Goal: Information Seeking & Learning: Find specific fact

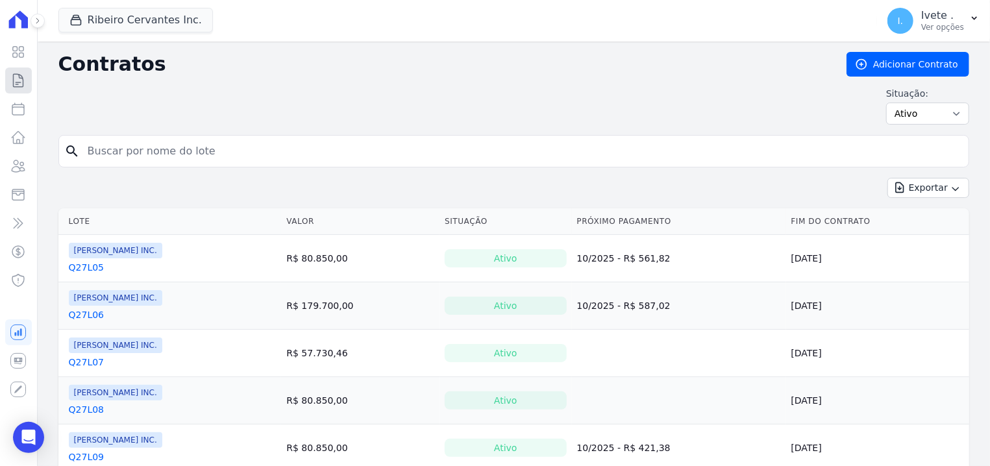
click at [14, 83] on icon at bounding box center [19, 80] width 10 height 13
click at [22, 114] on icon at bounding box center [18, 109] width 16 height 16
select select
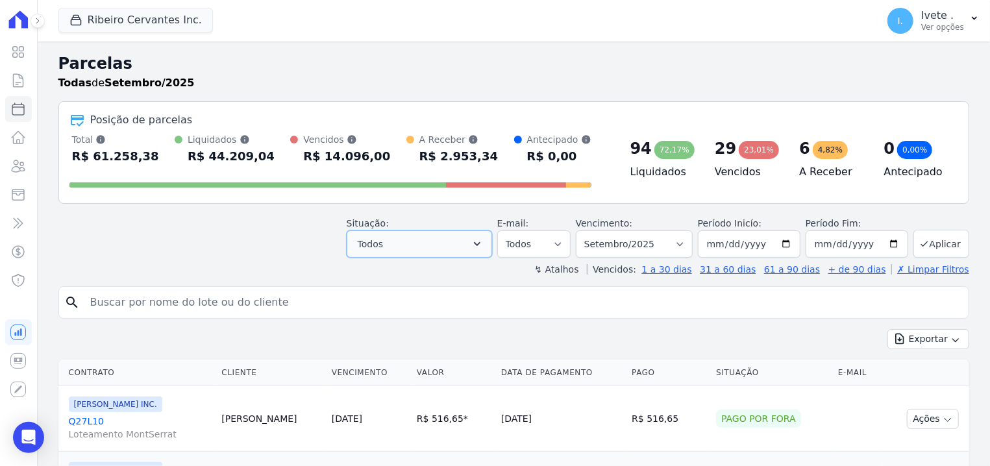
click at [492, 250] on button "Todos" at bounding box center [418, 243] width 145 height 27
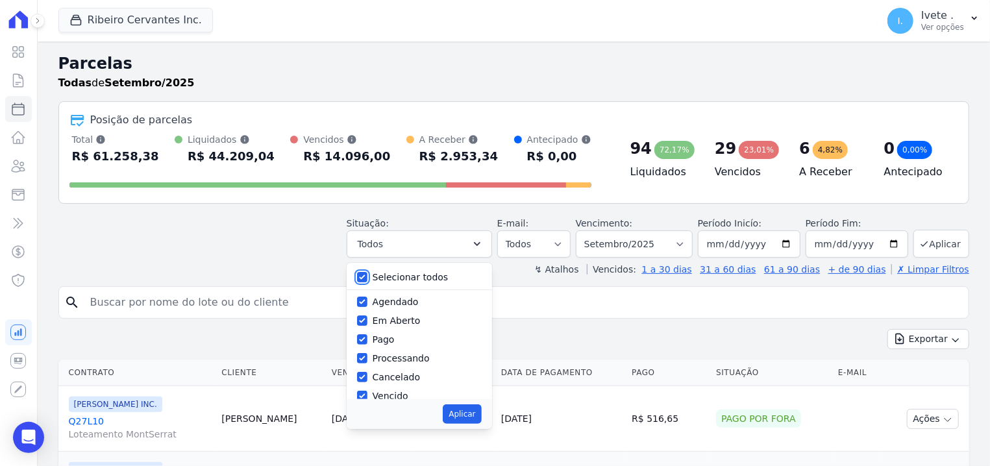
click at [367, 278] on input "Selecionar todos" at bounding box center [362, 277] width 10 height 10
checkbox input "false"
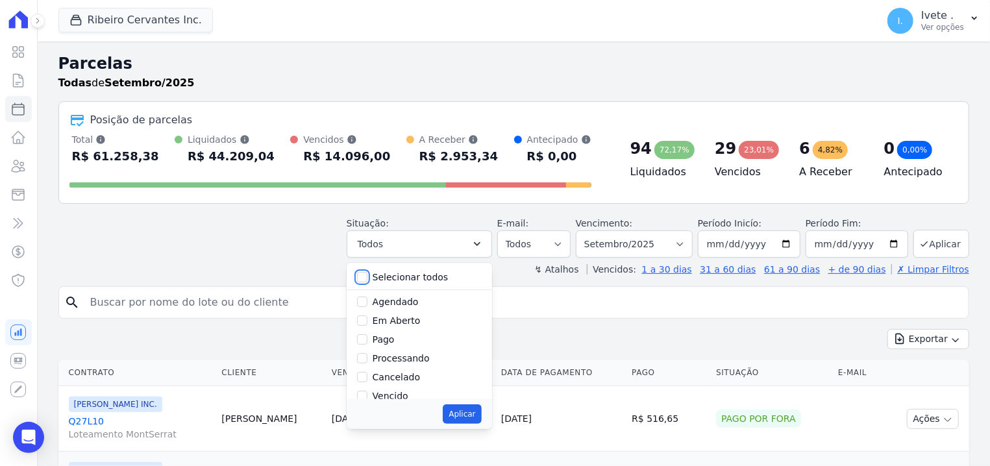
checkbox input "false"
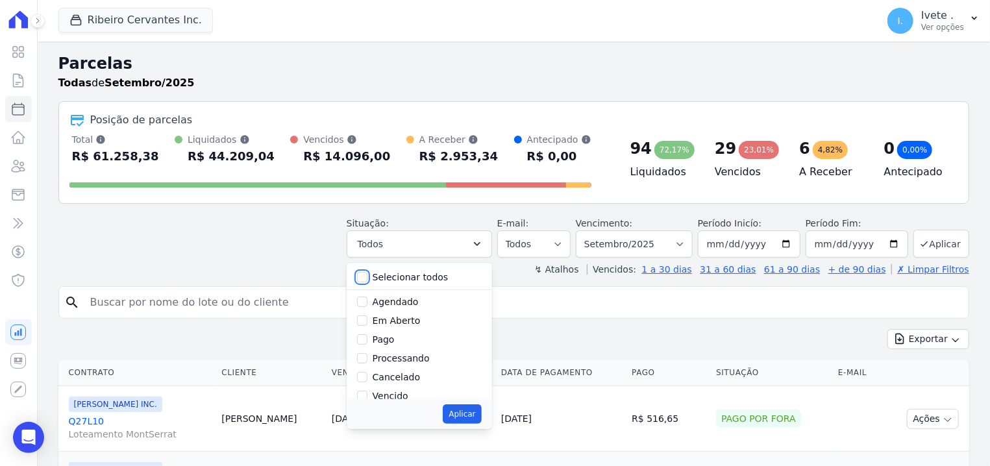
checkbox input "false"
click at [367, 323] on input "Vencido" at bounding box center [362, 322] width 10 height 10
checkbox input "true"
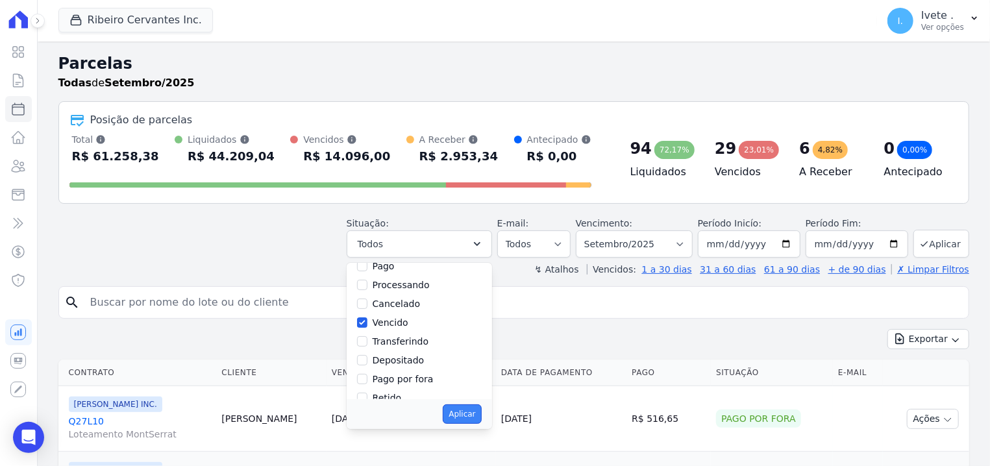
click at [480, 413] on button "Aplicar" at bounding box center [462, 413] width 38 height 19
select select "overdue"
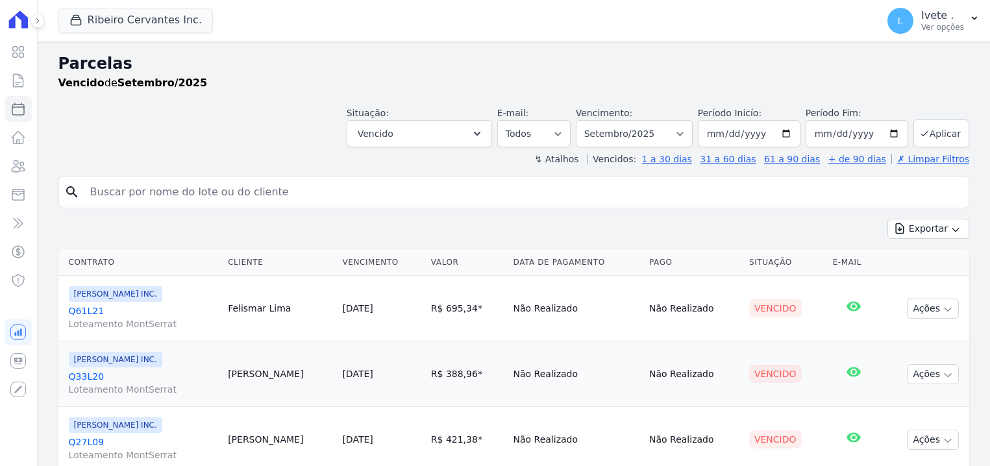
select select
drag, startPoint x: 66, startPoint y: 302, endPoint x: 111, endPoint y: 310, distance: 45.6
click at [111, 310] on td "Ribeiro Cervantes INC. Q61L21 Loteamento MontSerrat" at bounding box center [140, 309] width 165 height 66
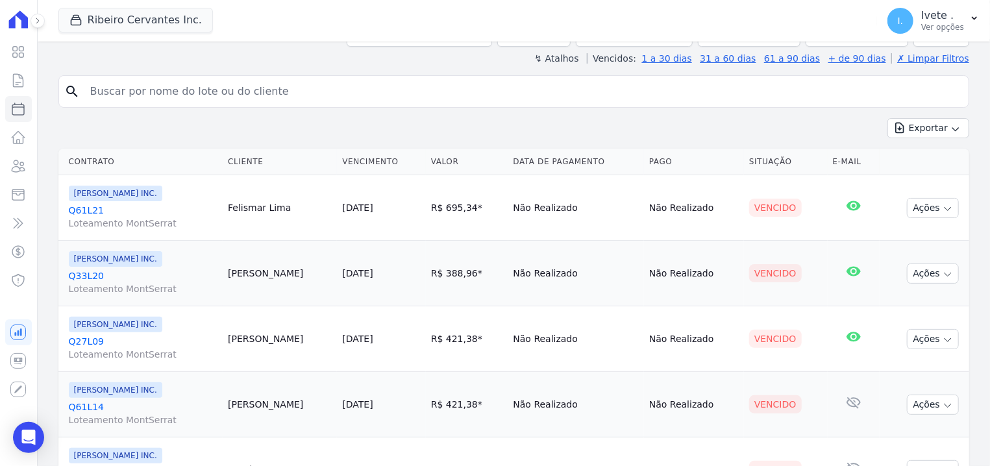
scroll to position [165, 0]
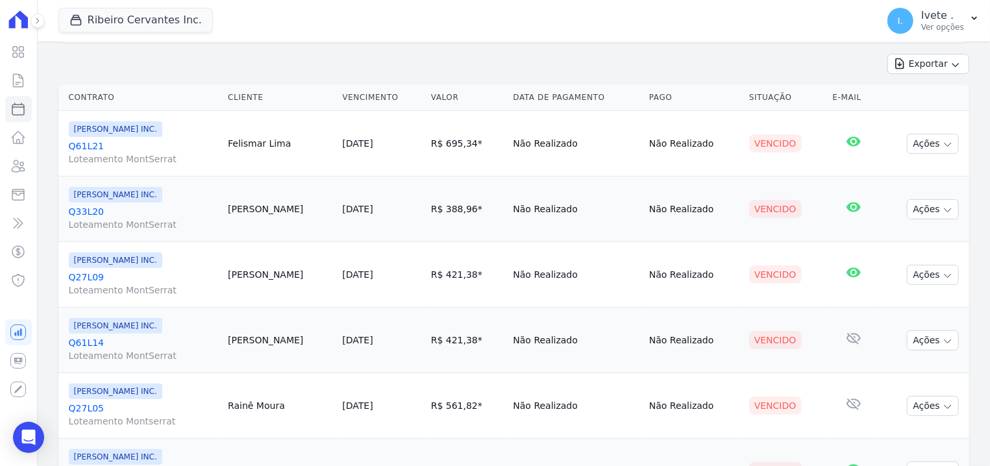
drag, startPoint x: 94, startPoint y: 201, endPoint x: 68, endPoint y: 197, distance: 26.2
click at [68, 197] on td "Ribeiro Cervantes INC. Q33L20 Loteamento MontSerrat" at bounding box center [140, 209] width 165 height 66
drag, startPoint x: 67, startPoint y: 210, endPoint x: 138, endPoint y: 223, distance: 71.9
click at [138, 223] on td "Ribeiro Cervantes INC. Q33L20 Loteamento MontSerrat" at bounding box center [140, 209] width 165 height 66
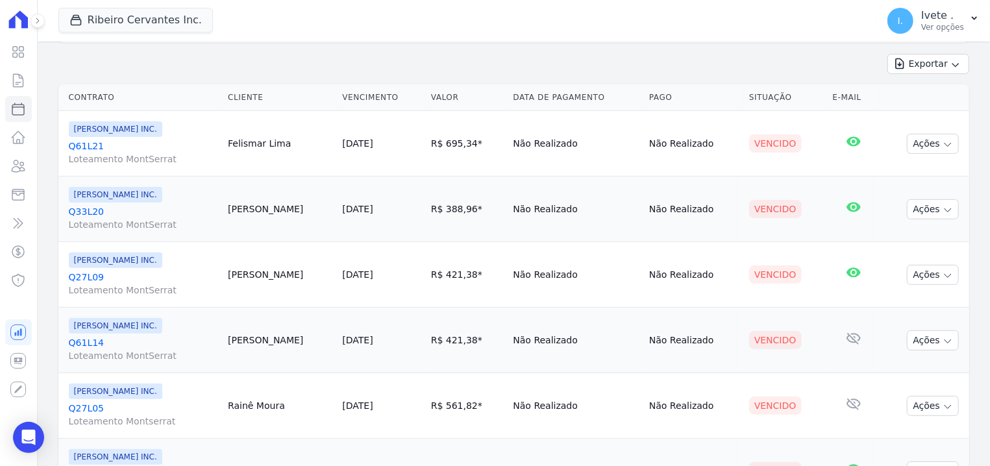
drag, startPoint x: 62, startPoint y: 207, endPoint x: 104, endPoint y: 217, distance: 43.3
click at [104, 217] on td "Ribeiro Cervantes INC. Q33L20 Loteamento MontSerrat" at bounding box center [140, 209] width 165 height 66
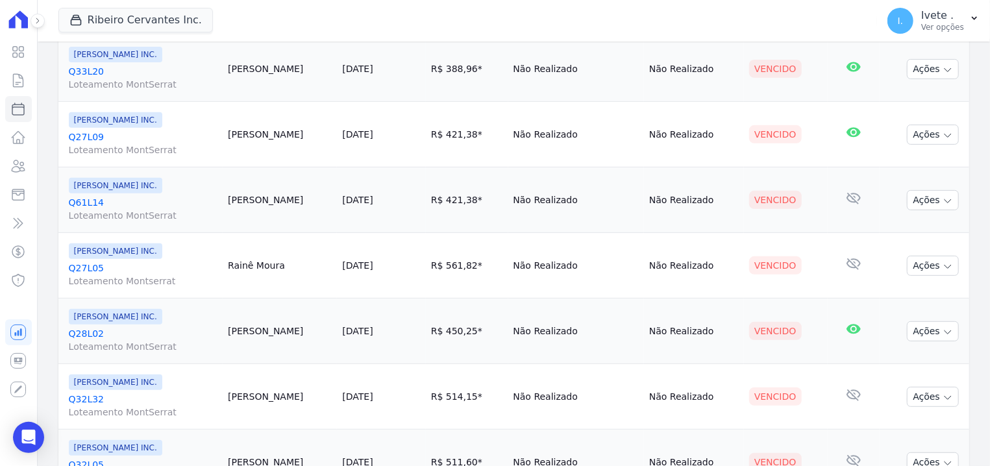
scroll to position [330, 0]
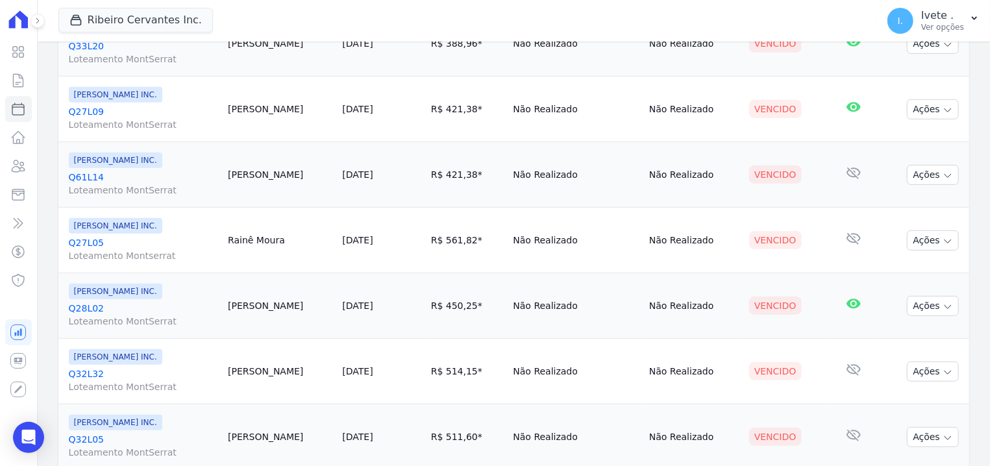
drag, startPoint x: 66, startPoint y: 113, endPoint x: 118, endPoint y: 119, distance: 52.2
click at [118, 119] on td "Ribeiro Cervantes INC. Q27L09 Loteamento MontSerrat" at bounding box center [140, 110] width 165 height 66
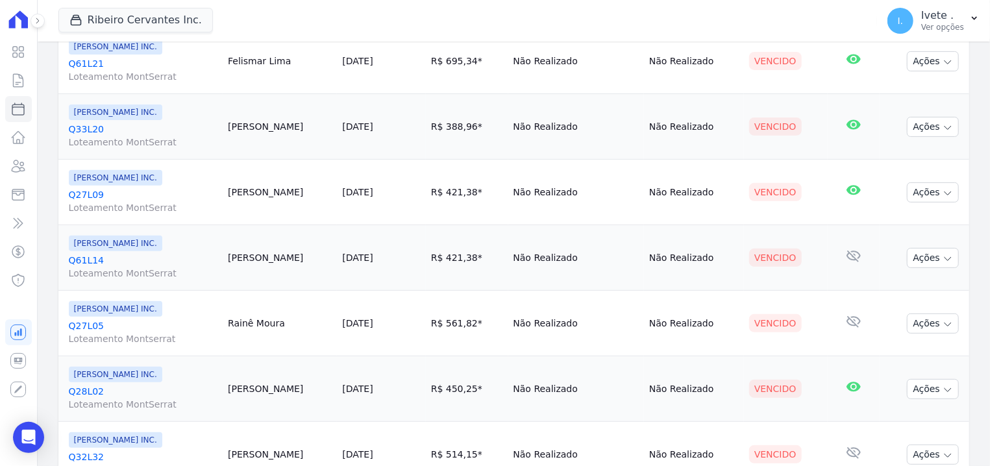
drag, startPoint x: 63, startPoint y: 255, endPoint x: 122, endPoint y: 262, distance: 59.5
click at [122, 262] on td "Ribeiro Cervantes INC. Q61L14 Loteamento MontSerrat" at bounding box center [140, 258] width 165 height 66
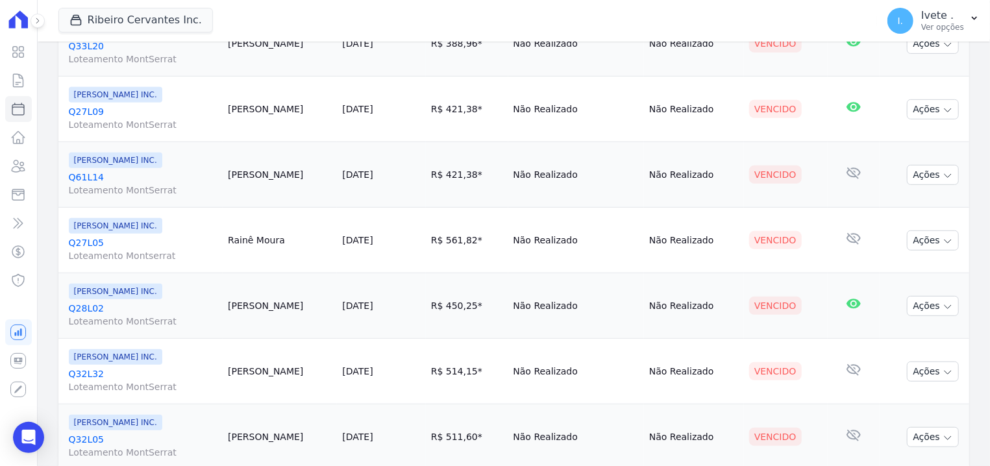
drag, startPoint x: 68, startPoint y: 236, endPoint x: 112, endPoint y: 241, distance: 44.4
click at [112, 241] on td "Ribeiro Cervantes INC. Q27L05 Loteamento Montserrat" at bounding box center [140, 241] width 165 height 66
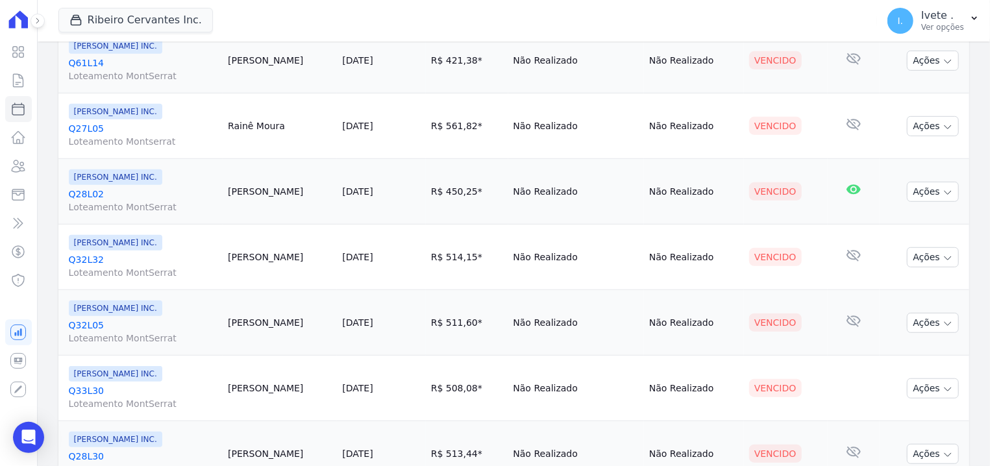
scroll to position [495, 0]
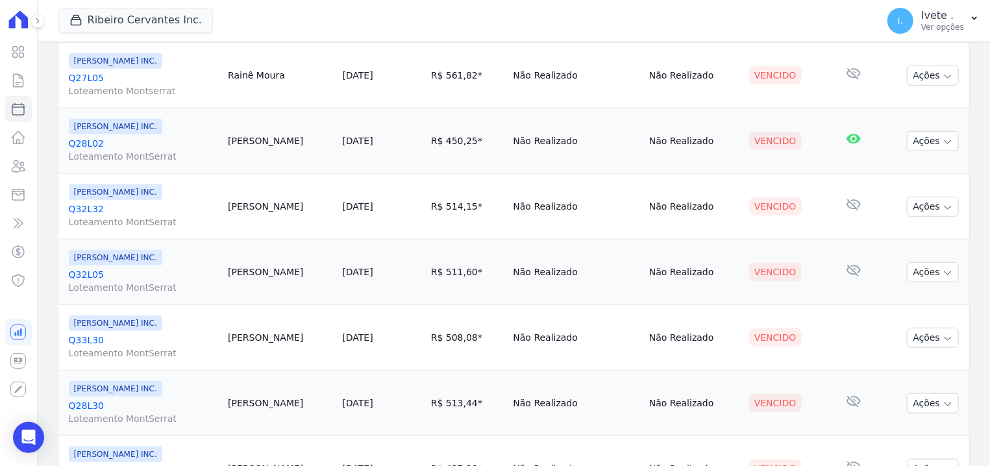
drag, startPoint x: 68, startPoint y: 138, endPoint x: 114, endPoint y: 147, distance: 46.2
click at [114, 147] on td "Ribeiro Cervantes INC. Q28L02 Loteamento MontSerrat" at bounding box center [140, 141] width 165 height 66
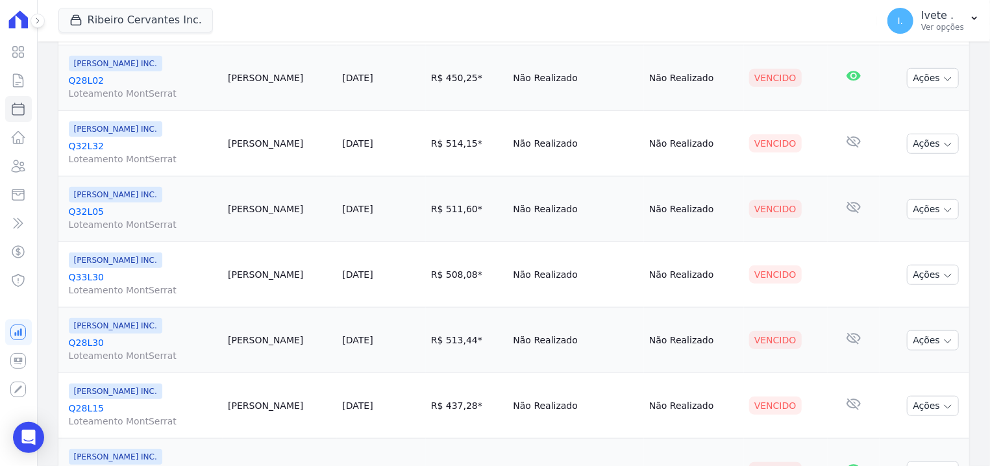
scroll to position [578, 0]
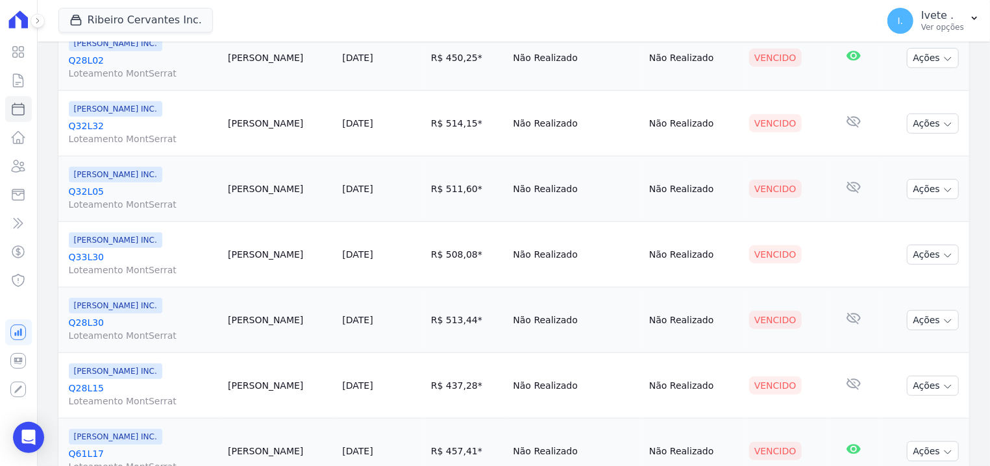
drag, startPoint x: 67, startPoint y: 119, endPoint x: 115, endPoint y: 126, distance: 49.1
click at [115, 126] on td "Ribeiro Cervantes INC. Q32L32 Loteamento MontSerrat" at bounding box center [140, 124] width 165 height 66
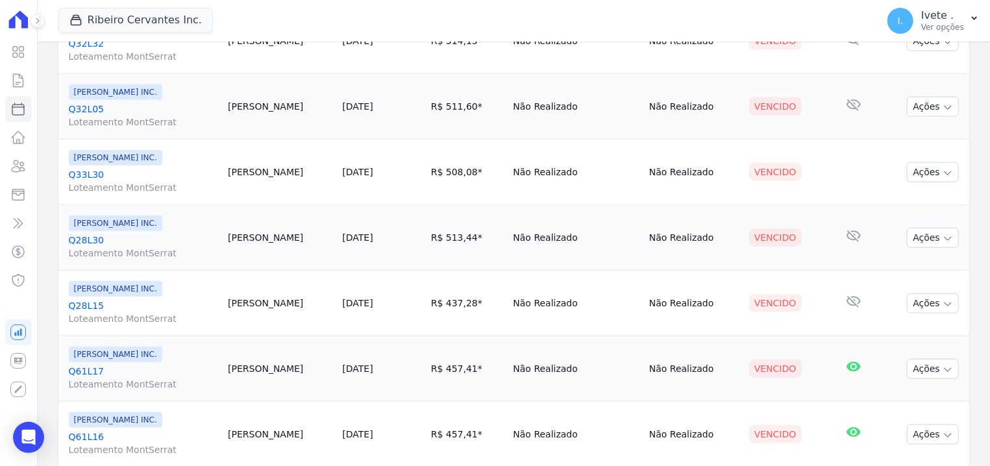
drag, startPoint x: 67, startPoint y: 104, endPoint x: 101, endPoint y: 112, distance: 34.0
click at [101, 112] on td "Ribeiro Cervantes INC. Q32L05 Loteamento MontSerrat" at bounding box center [140, 107] width 165 height 66
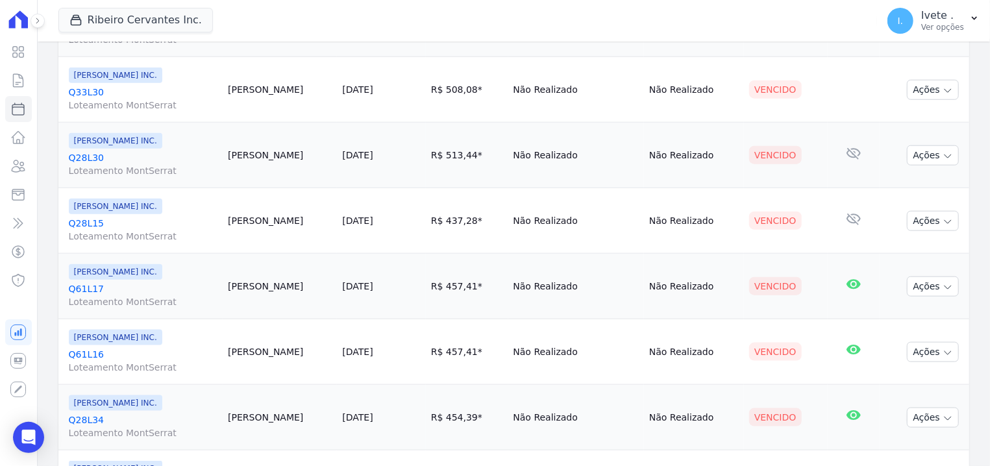
drag, startPoint x: 62, startPoint y: 88, endPoint x: 117, endPoint y: 93, distance: 55.3
click at [117, 93] on td "Ribeiro Cervantes INC. Q33L30 Loteamento MontSerrat" at bounding box center [140, 90] width 165 height 66
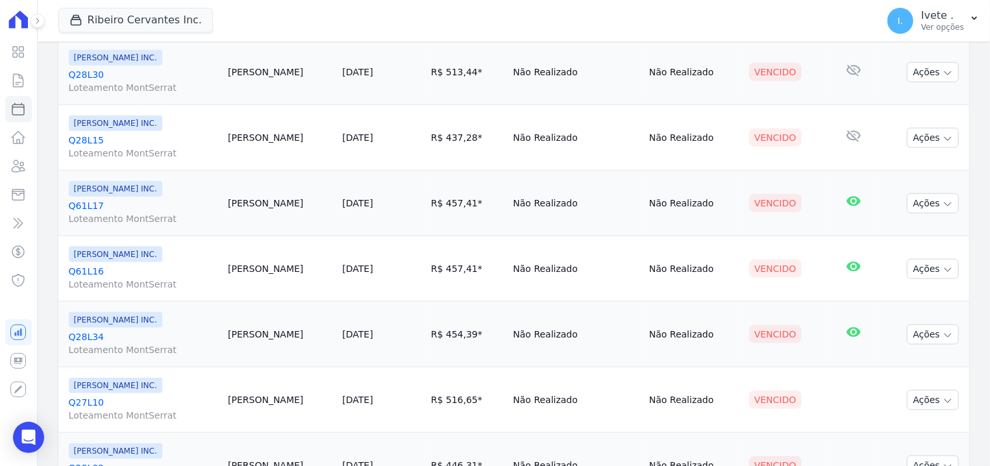
drag, startPoint x: 66, startPoint y: 75, endPoint x: 112, endPoint y: 79, distance: 46.9
click at [112, 79] on td "Ribeiro Cervantes INC. Q28L30 Loteamento MontSerrat" at bounding box center [140, 73] width 165 height 66
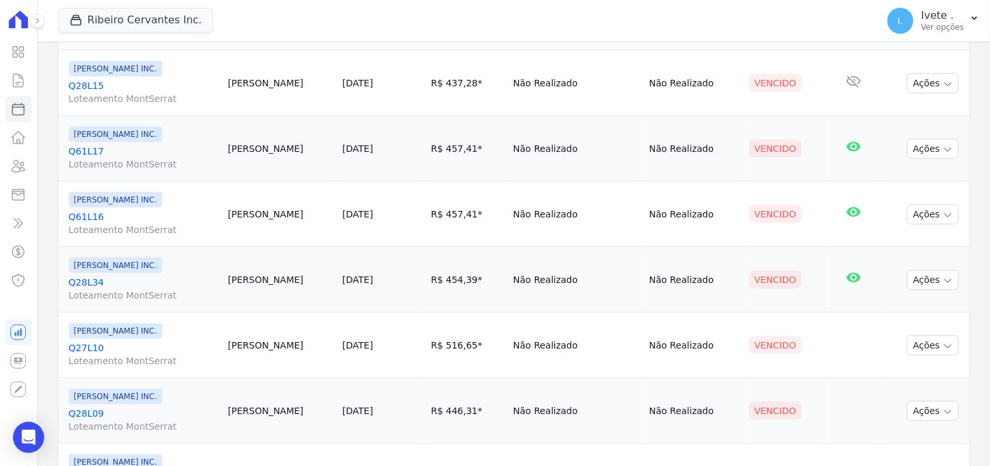
scroll to position [908, 0]
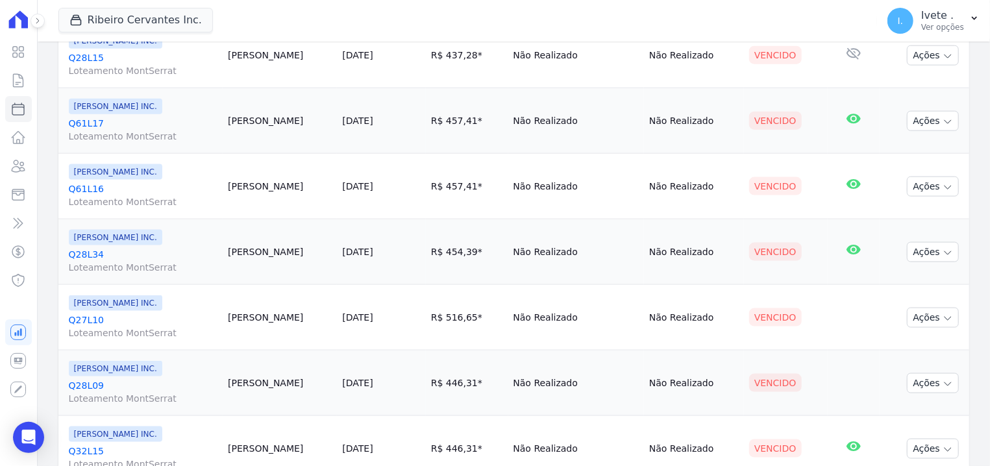
drag, startPoint x: 64, startPoint y: 55, endPoint x: 118, endPoint y: 58, distance: 54.0
click at [118, 58] on td "Ribeiro Cervantes INC. Q28L15 Loteamento MontSerrat" at bounding box center [140, 56] width 165 height 66
drag, startPoint x: 67, startPoint y: 121, endPoint x: 106, endPoint y: 123, distance: 39.6
click at [106, 123] on td "Ribeiro Cervantes INC. Q61L17 Loteamento MontSerrat" at bounding box center [140, 121] width 165 height 66
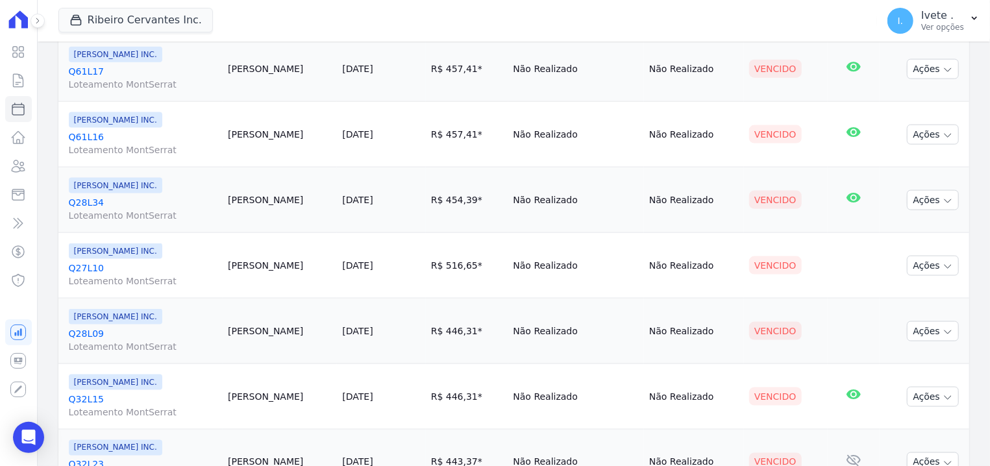
scroll to position [991, 0]
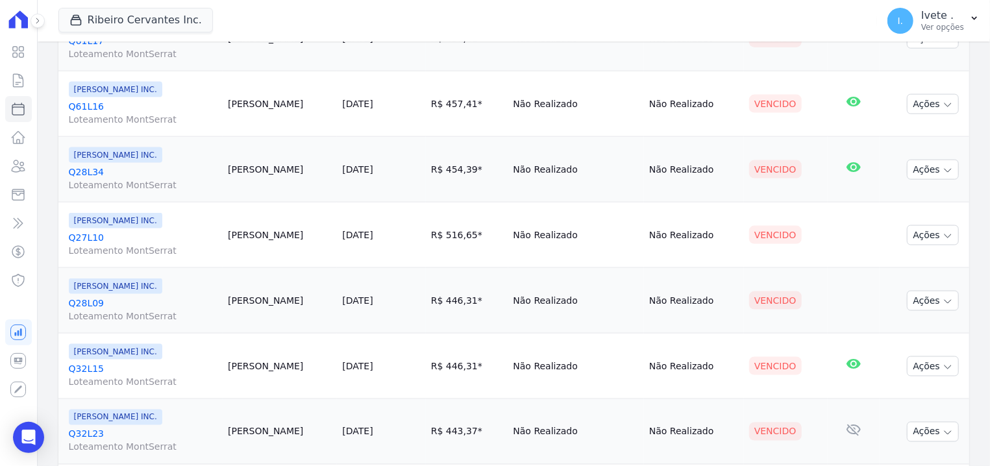
drag, startPoint x: 67, startPoint y: 106, endPoint x: 108, endPoint y: 105, distance: 40.9
click at [108, 105] on td "Ribeiro Cervantes INC. Q61L16 Loteamento MontSerrat" at bounding box center [140, 104] width 165 height 66
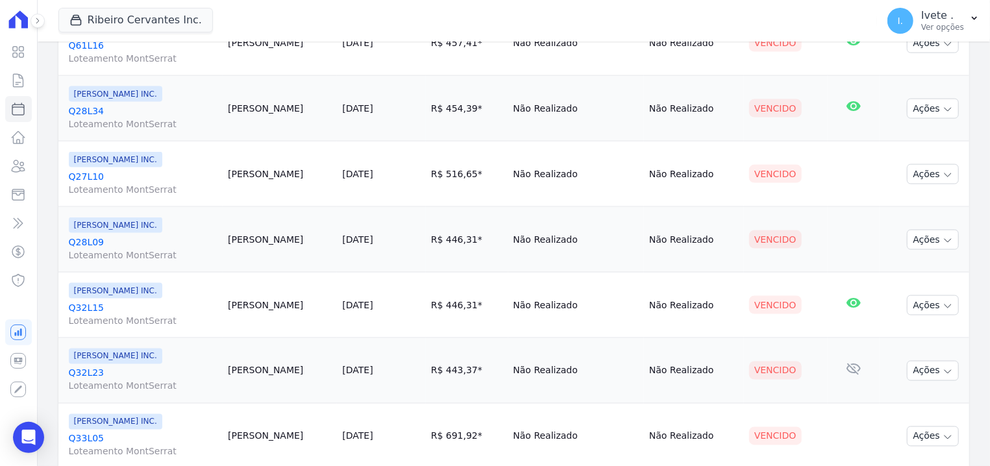
scroll to position [1073, 0]
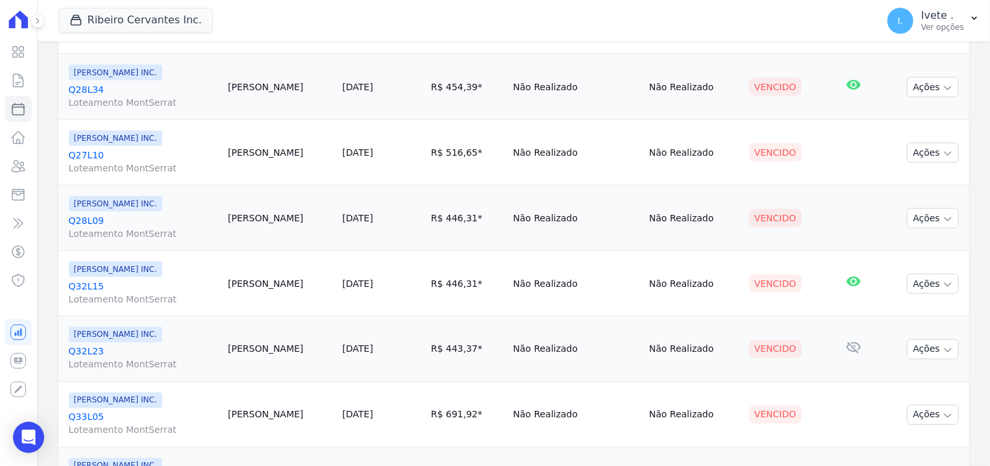
drag, startPoint x: 63, startPoint y: 85, endPoint x: 106, endPoint y: 94, distance: 44.4
click at [106, 94] on td "Ribeiro Cervantes INC. Q28L34 Loteamento MontSerrat" at bounding box center [140, 88] width 165 height 66
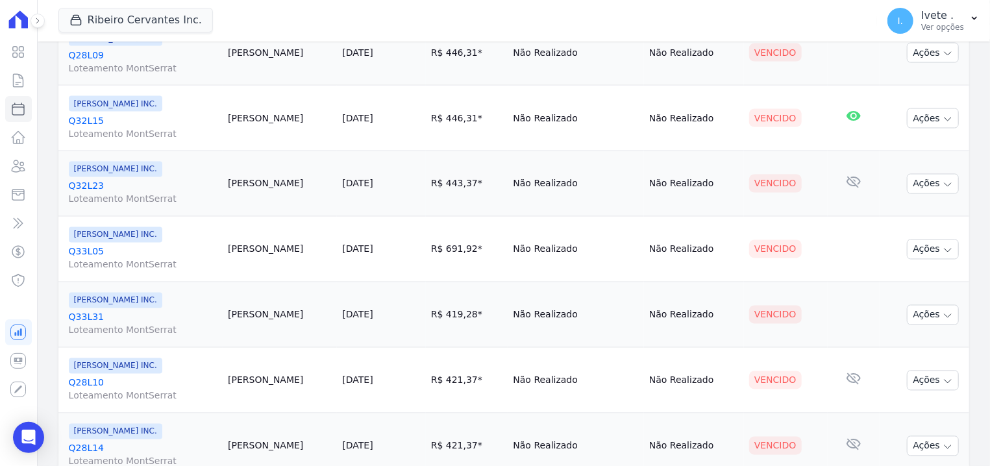
scroll to position [1156, 0]
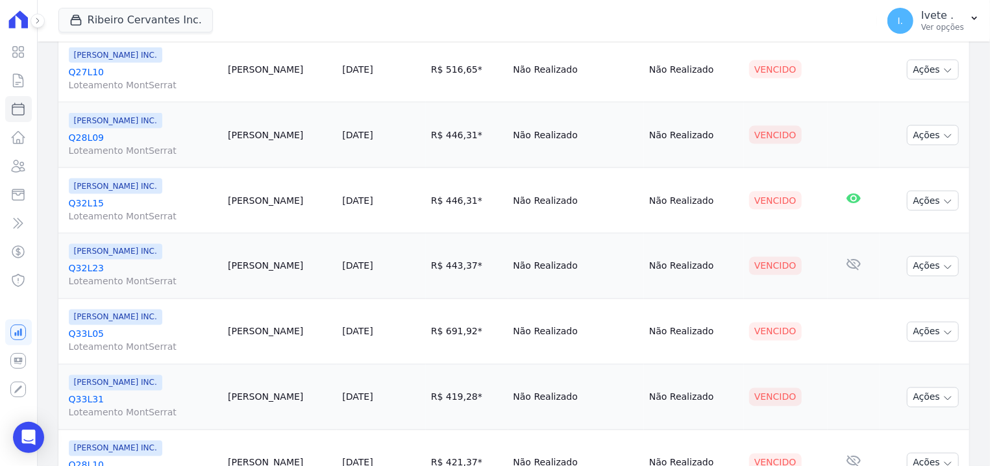
drag, startPoint x: 67, startPoint y: 66, endPoint x: 117, endPoint y: 70, distance: 49.5
click at [117, 70] on td "Ribeiro Cervantes INC. Q27L10 Loteamento MontSerrat" at bounding box center [140, 70] width 165 height 66
drag, startPoint x: 66, startPoint y: 134, endPoint x: 109, endPoint y: 136, distance: 43.5
click at [110, 136] on td "Ribeiro Cervantes INC. Q28L09 Loteamento MontSerrat" at bounding box center [140, 136] width 165 height 66
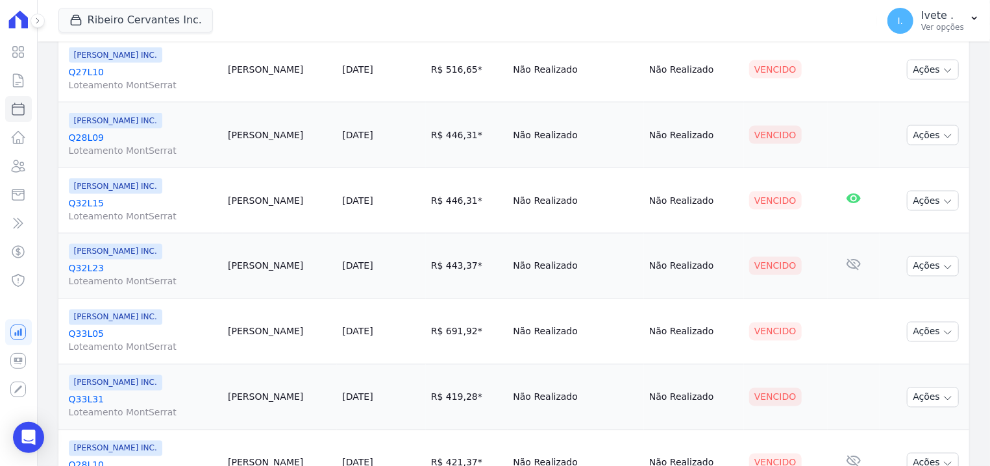
drag, startPoint x: 61, startPoint y: 136, endPoint x: 103, endPoint y: 137, distance: 42.2
click at [103, 137] on td "Ribeiro Cervantes INC. Q28L09 Loteamento MontSerrat" at bounding box center [140, 136] width 165 height 66
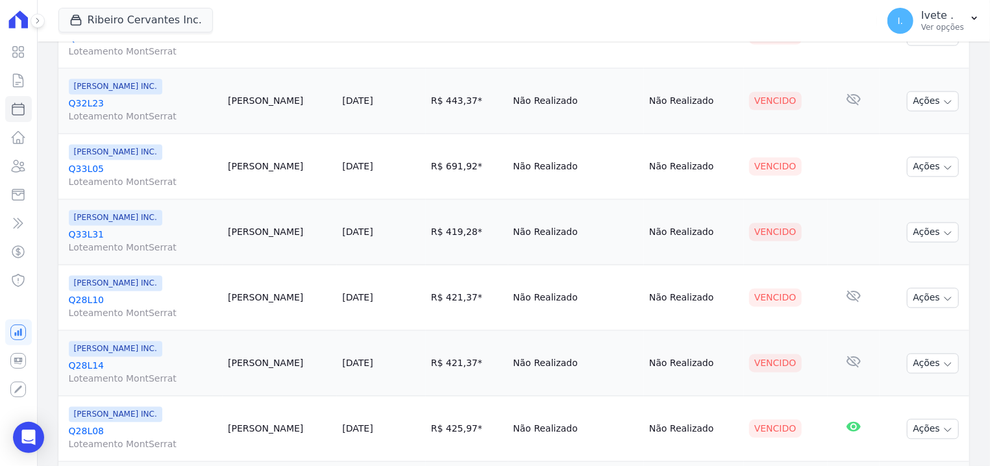
scroll to position [1239, 0]
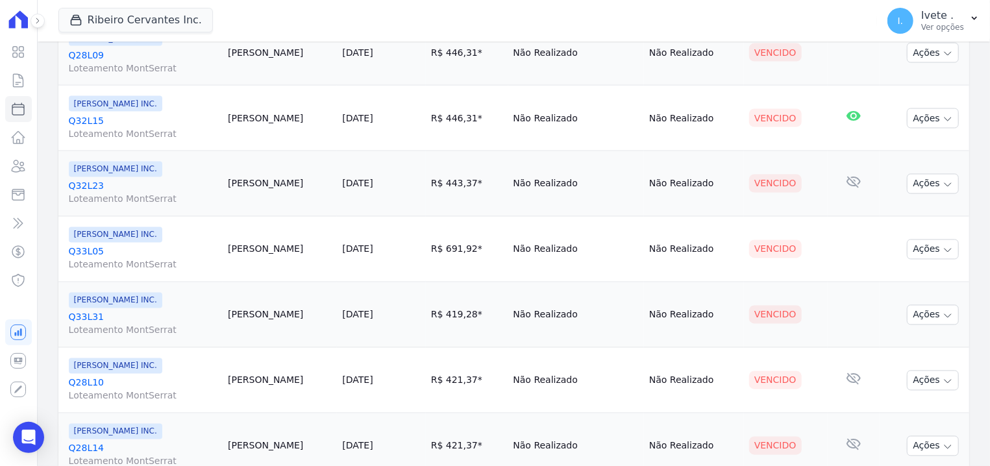
drag, startPoint x: 66, startPoint y: 120, endPoint x: 105, endPoint y: 124, distance: 39.8
click at [105, 124] on td "Ribeiro Cervantes INC. Q32L15 Loteamento MontSerrat" at bounding box center [140, 119] width 165 height 66
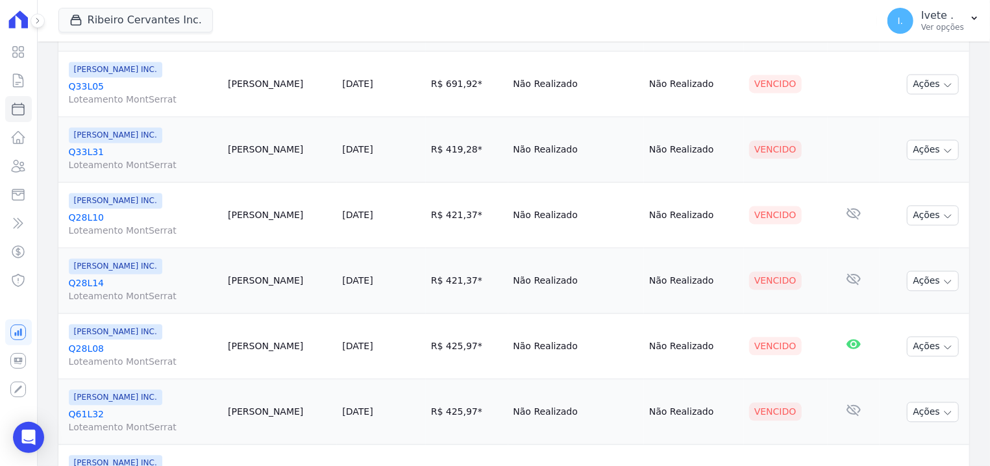
scroll to position [1321, 0]
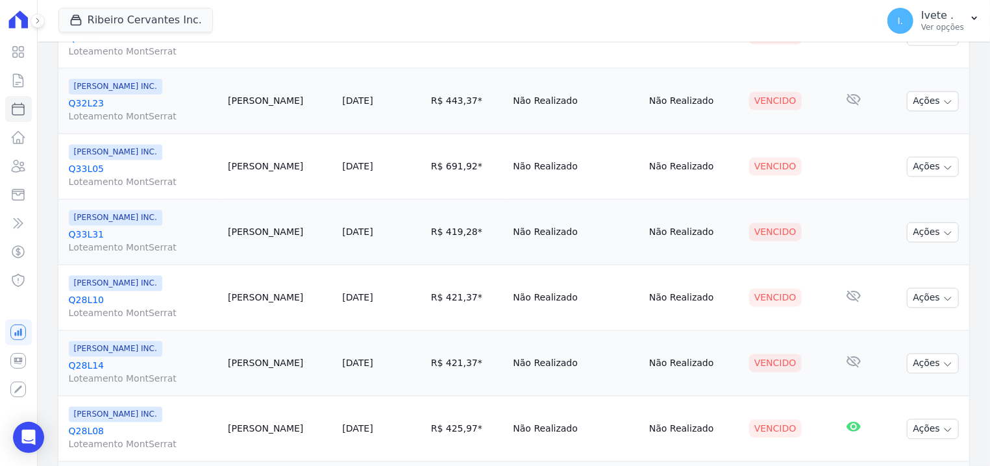
drag, startPoint x: 68, startPoint y: 109, endPoint x: 111, endPoint y: 104, distance: 43.1
click at [111, 104] on td "Ribeiro Cervantes INC. Q32L23 Loteamento MontSerrat" at bounding box center [140, 102] width 165 height 66
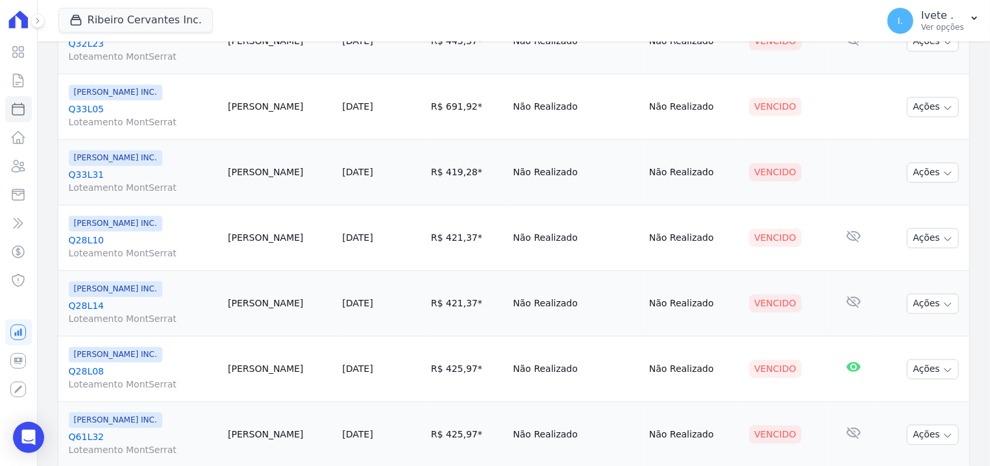
scroll to position [1404, 0]
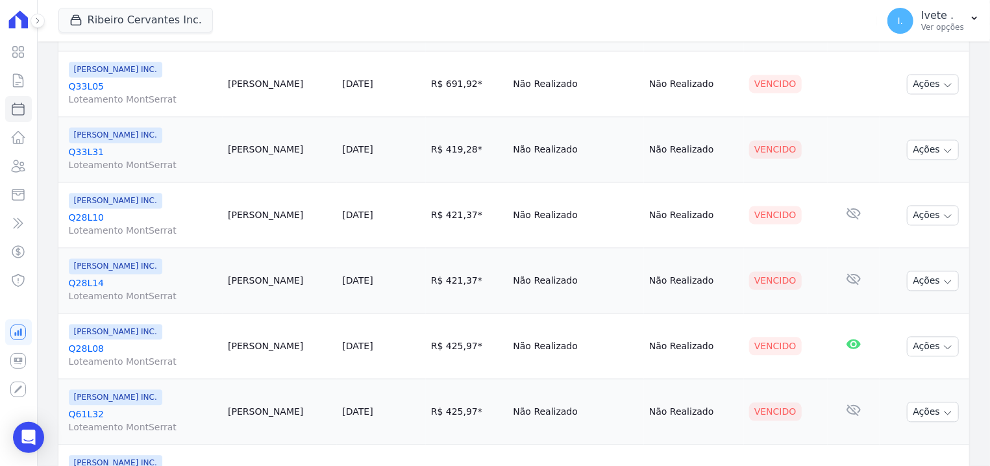
drag, startPoint x: 62, startPoint y: 88, endPoint x: 115, endPoint y: 88, distance: 53.2
click at [119, 88] on td "Ribeiro Cervantes INC. Q33L05 Loteamento MontSerrat" at bounding box center [140, 84] width 165 height 66
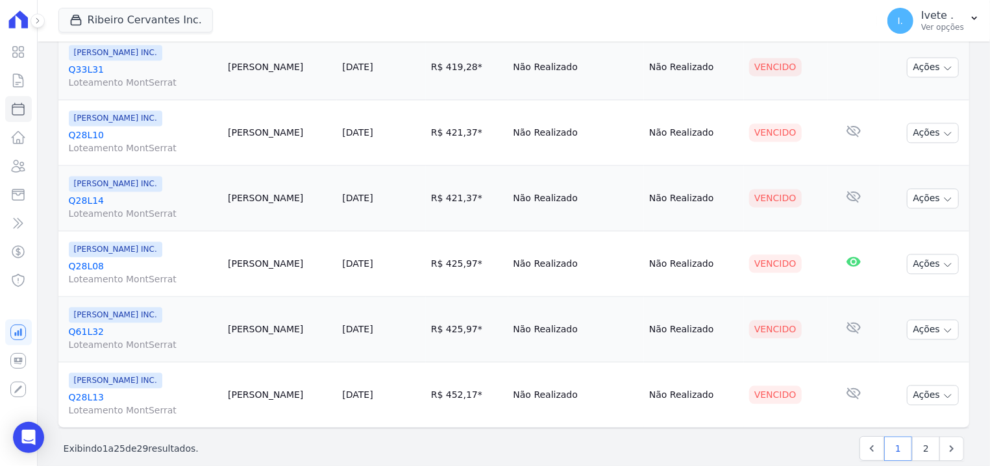
drag, startPoint x: 61, startPoint y: 72, endPoint x: 103, endPoint y: 72, distance: 42.2
click at [103, 72] on td "Ribeiro Cervantes INC. Q33L31 Loteamento MontSerrat" at bounding box center [140, 67] width 165 height 66
drag, startPoint x: 68, startPoint y: 132, endPoint x: 108, endPoint y: 135, distance: 39.7
click at [108, 135] on td "Ribeiro Cervantes INC. Q28L10 Loteamento MontSerrat" at bounding box center [140, 133] width 165 height 66
drag, startPoint x: 66, startPoint y: 199, endPoint x: 112, endPoint y: 204, distance: 46.4
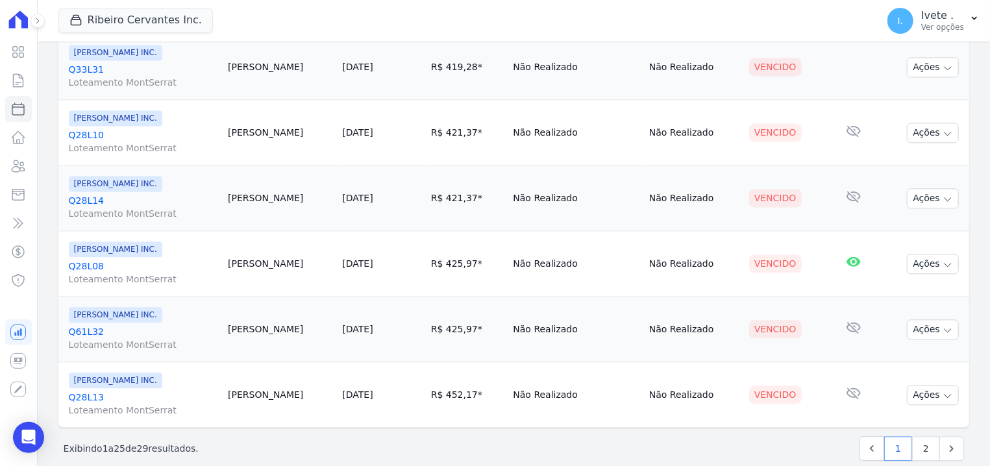
click at [112, 204] on td "Ribeiro Cervantes INC. Q28L14 Loteamento MontSerrat" at bounding box center [140, 198] width 165 height 66
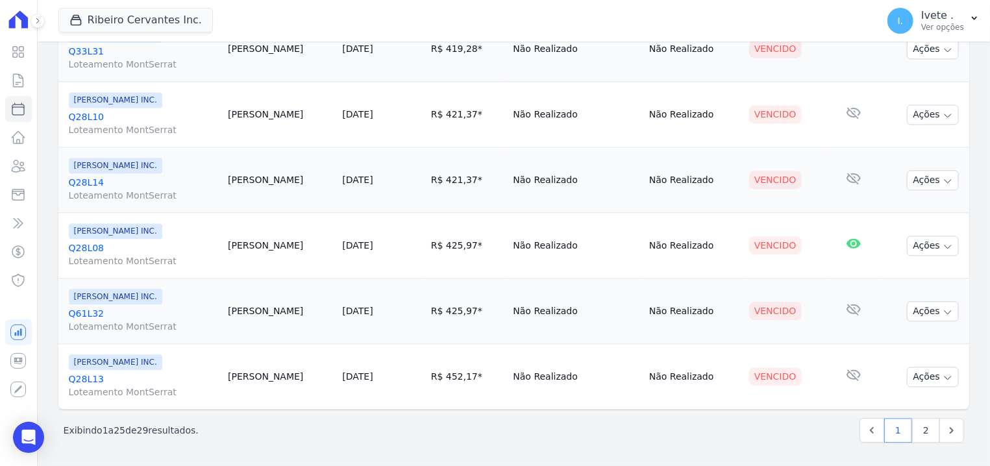
drag, startPoint x: 66, startPoint y: 245, endPoint x: 114, endPoint y: 247, distance: 48.7
click at [116, 247] on td "Ribeiro Cervantes INC. Q28L08 Loteamento MontSerrat" at bounding box center [140, 246] width 165 height 66
drag, startPoint x: 67, startPoint y: 312, endPoint x: 117, endPoint y: 319, distance: 51.0
click at [115, 318] on td "Ribeiro Cervantes INC. Q61L32 Loteamento MontSerrat" at bounding box center [140, 311] width 165 height 66
drag, startPoint x: 66, startPoint y: 374, endPoint x: 111, endPoint y: 374, distance: 45.4
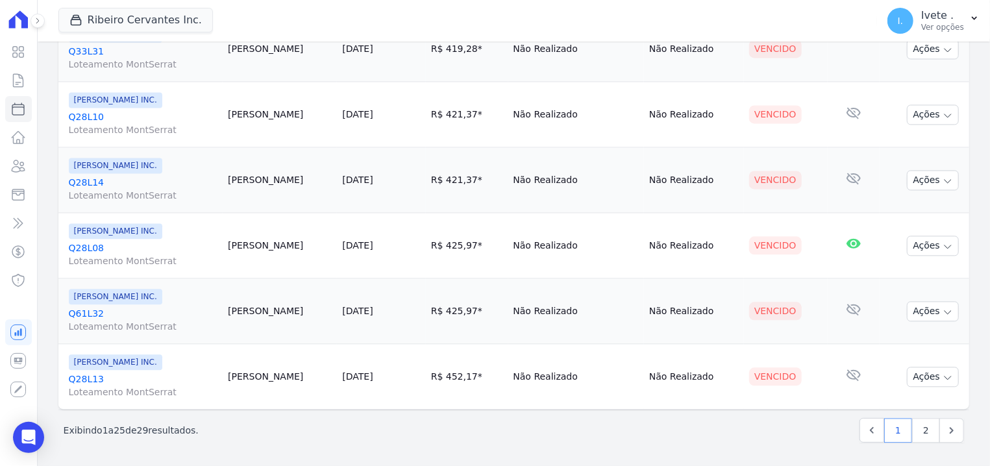
click at [120, 378] on td "Ribeiro Cervantes INC. Q28L13 Loteamento MontSerrat" at bounding box center [140, 377] width 165 height 66
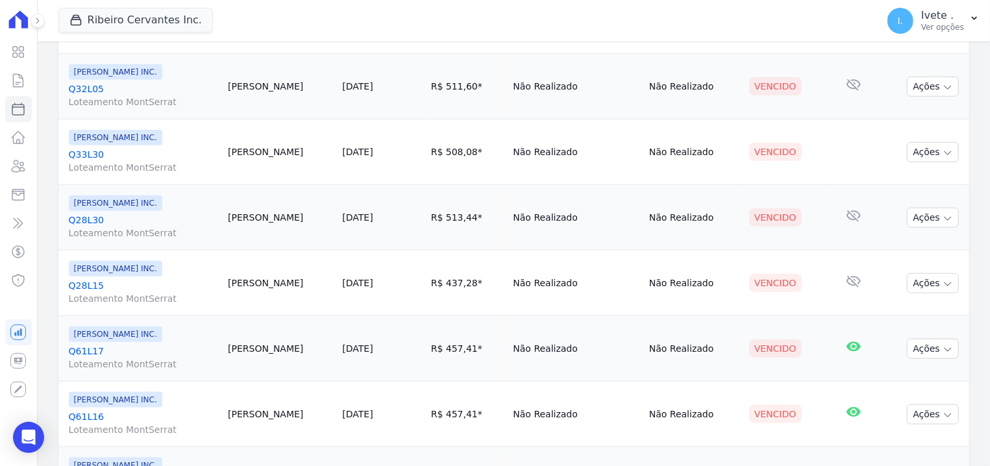
scroll to position [763, 0]
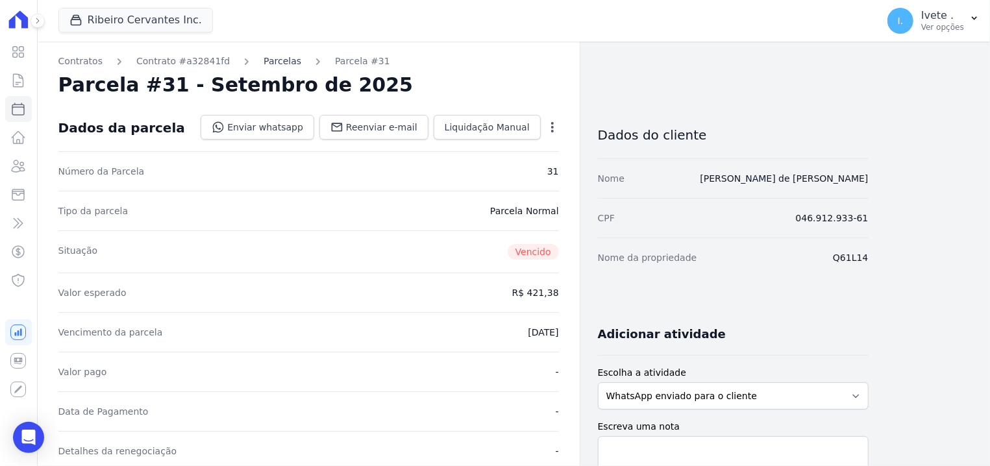
click at [267, 64] on link "Parcelas" at bounding box center [282, 62] width 38 height 14
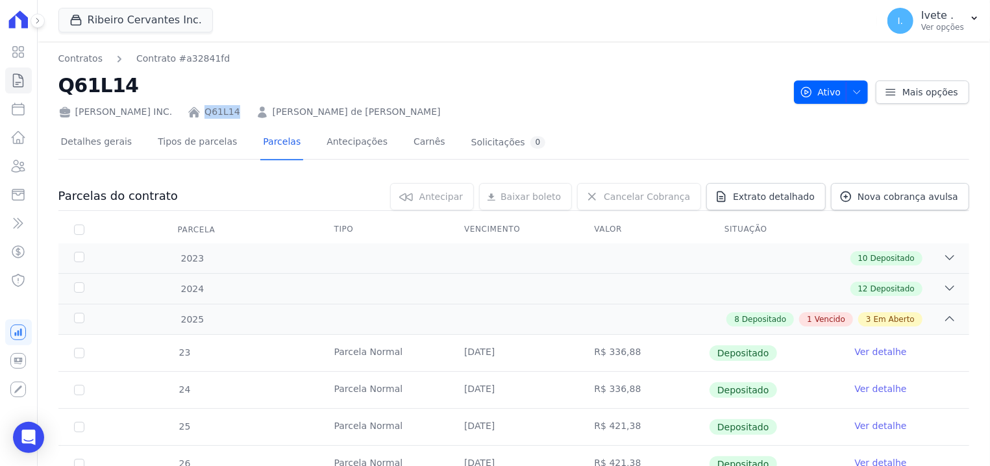
drag, startPoint x: 200, startPoint y: 104, endPoint x: 234, endPoint y: 114, distance: 35.3
click at [234, 114] on div "Ribeiro Cervantes INC. Q61L14 Patricia Lira de Sousa Santana" at bounding box center [420, 109] width 725 height 19
copy link "Q61L14"
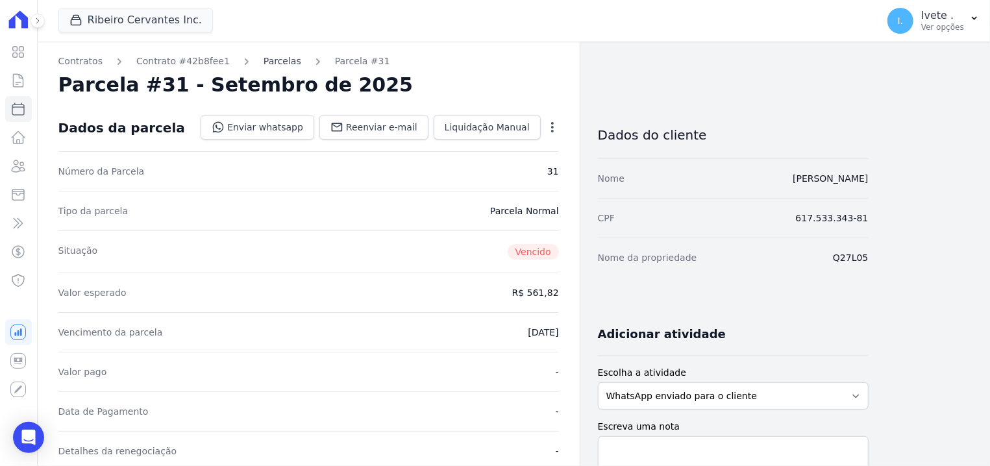
click at [263, 63] on link "Parcelas" at bounding box center [282, 62] width 38 height 14
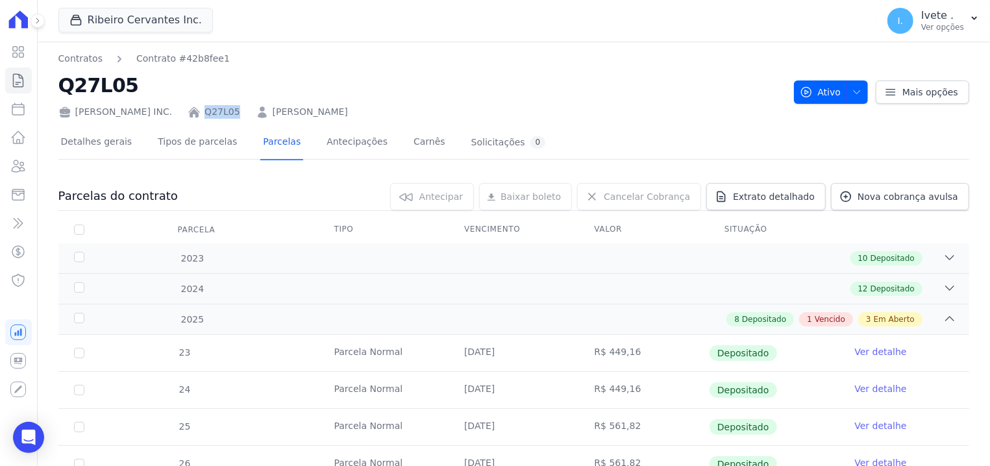
drag, startPoint x: 193, startPoint y: 104, endPoint x: 232, endPoint y: 106, distance: 39.6
click at [232, 106] on div "[PERSON_NAME] INC. Q27L05 [PERSON_NAME]" at bounding box center [420, 109] width 725 height 19
copy div "Q27L05"
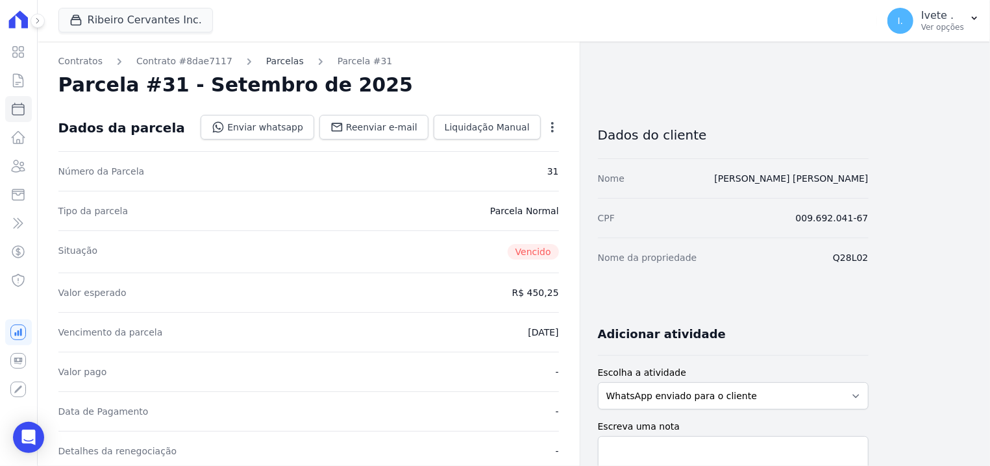
click at [266, 56] on link "Parcelas" at bounding box center [285, 62] width 38 height 14
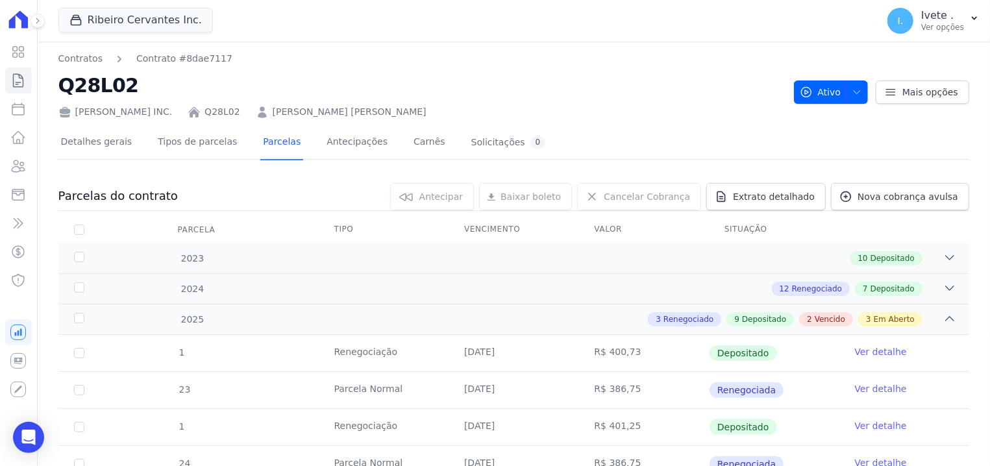
drag, startPoint x: 195, startPoint y: 102, endPoint x: 254, endPoint y: 110, distance: 60.3
click at [254, 110] on div "Ribeiro Cervantes INC. Q28L02 Marcos Paulo Martins Ferreira" at bounding box center [420, 109] width 725 height 19
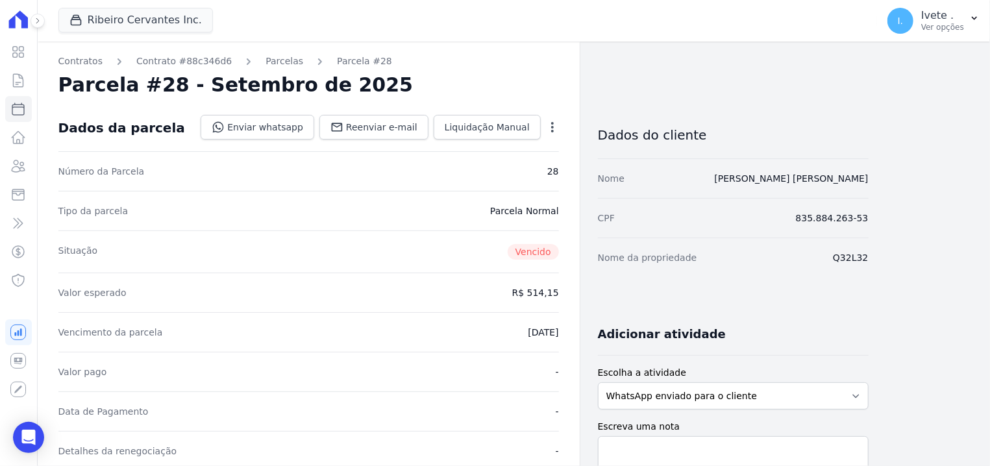
click at [265, 61] on link "Parcelas" at bounding box center [284, 62] width 38 height 14
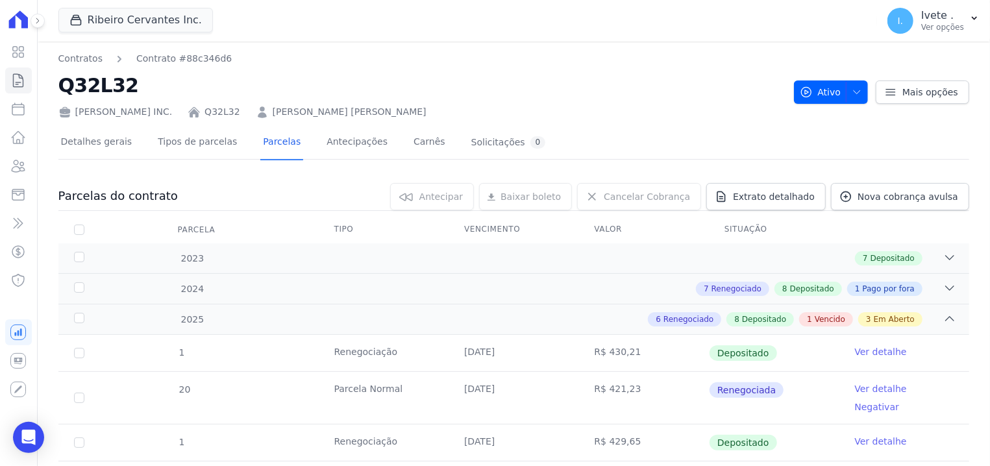
click at [453, 57] on nav "Contratos Contrato #88c346d6" at bounding box center [420, 59] width 725 height 14
drag, startPoint x: 197, startPoint y: 108, endPoint x: 236, endPoint y: 113, distance: 39.9
click at [237, 113] on div "Ribeiro Cervantes INC. Q32L32 Creone de Sousa Rocha" at bounding box center [420, 109] width 725 height 19
copy div "Q32L32"
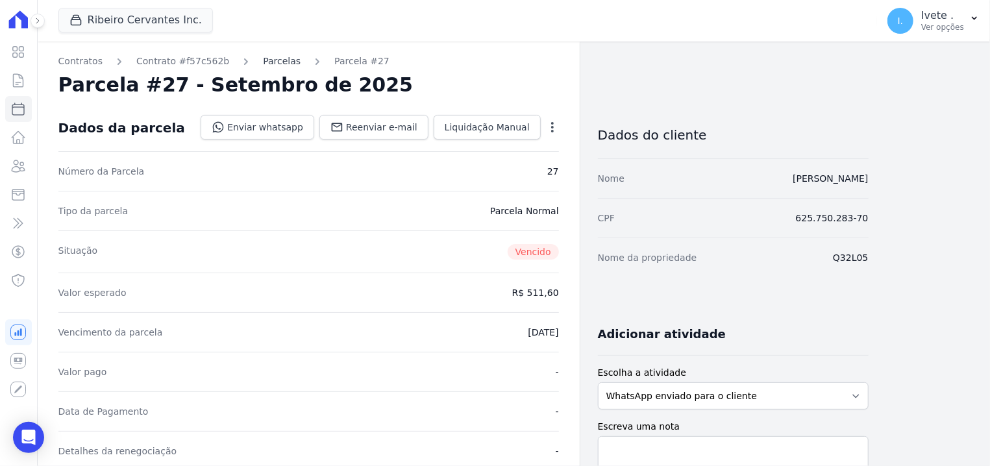
click at [263, 64] on link "Parcelas" at bounding box center [282, 62] width 38 height 14
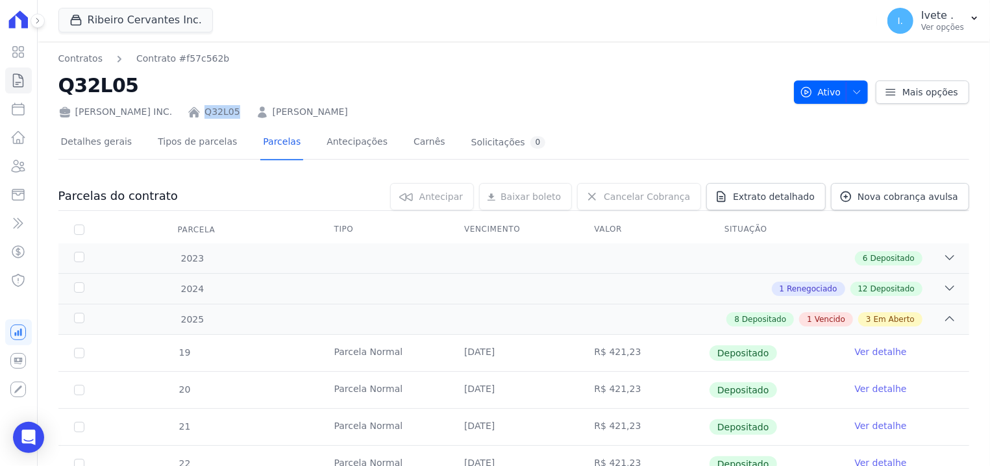
drag, startPoint x: 193, startPoint y: 106, endPoint x: 234, endPoint y: 112, distance: 41.9
click at [234, 112] on div "[PERSON_NAME] INC. Q32L05 [PERSON_NAME]" at bounding box center [420, 109] width 725 height 19
copy div "Q32L05"
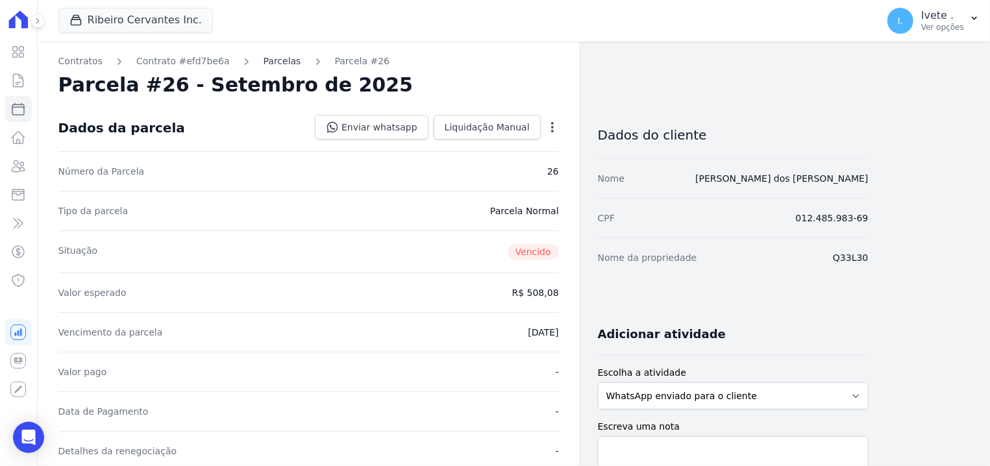
click at [263, 60] on link "Parcelas" at bounding box center [282, 62] width 38 height 14
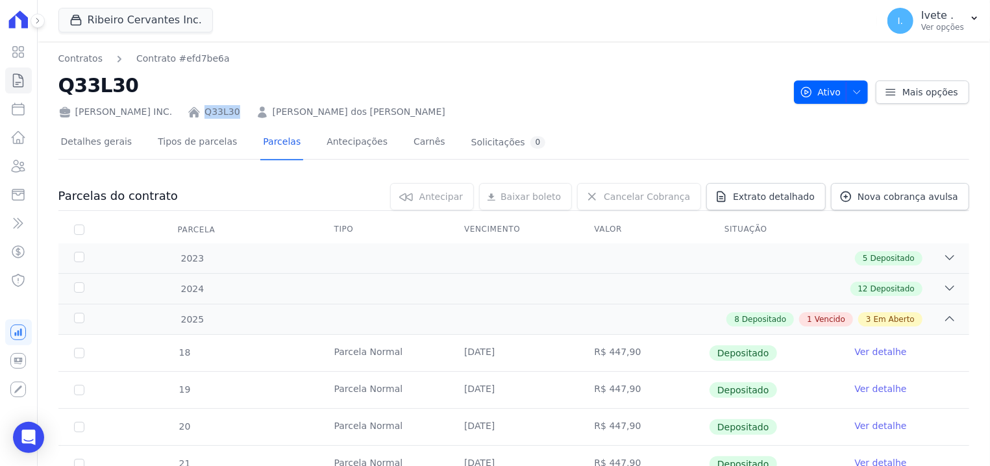
drag, startPoint x: 191, startPoint y: 107, endPoint x: 236, endPoint y: 111, distance: 44.9
click at [236, 111] on div "[PERSON_NAME] INC. Q33L30 [PERSON_NAME] dos [PERSON_NAME]" at bounding box center [420, 109] width 725 height 19
copy div "Q33L30"
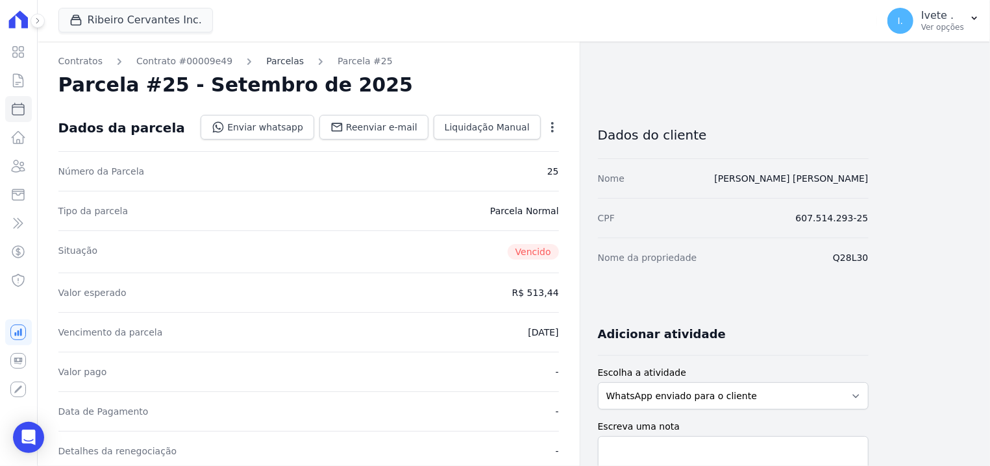
click at [266, 60] on link "Parcelas" at bounding box center [285, 62] width 38 height 14
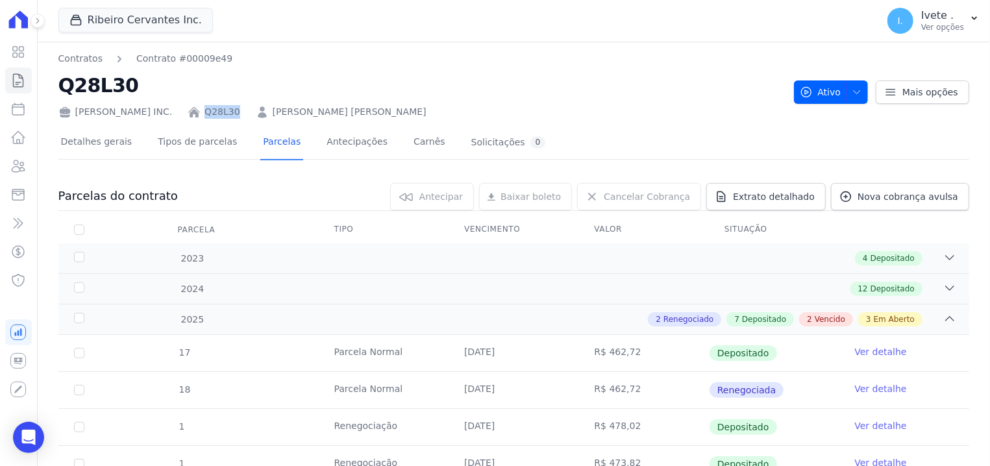
drag, startPoint x: 195, startPoint y: 103, endPoint x: 225, endPoint y: 110, distance: 31.3
click at [225, 110] on div "Ribeiro Cervantes INC. Q28L30 Carlos Santos de Assunção" at bounding box center [420, 109] width 725 height 19
copy div "Q28L30"
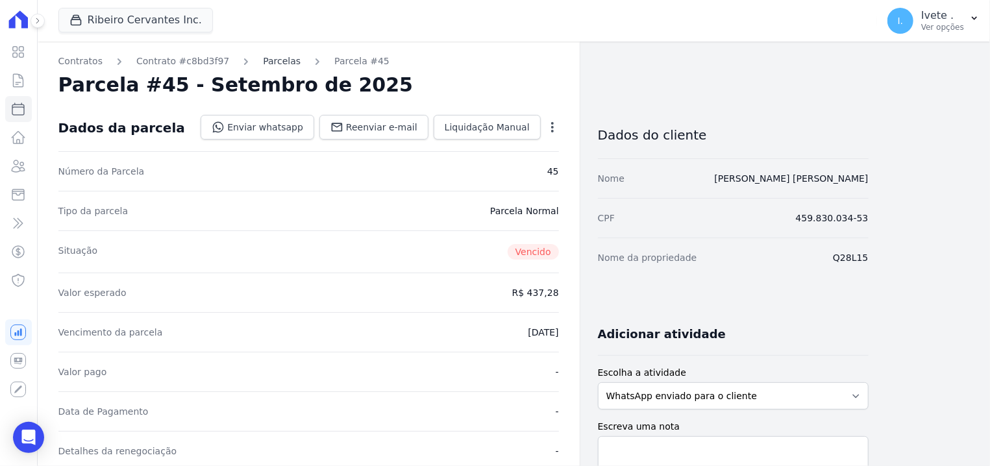
click at [263, 61] on link "Parcelas" at bounding box center [282, 62] width 38 height 14
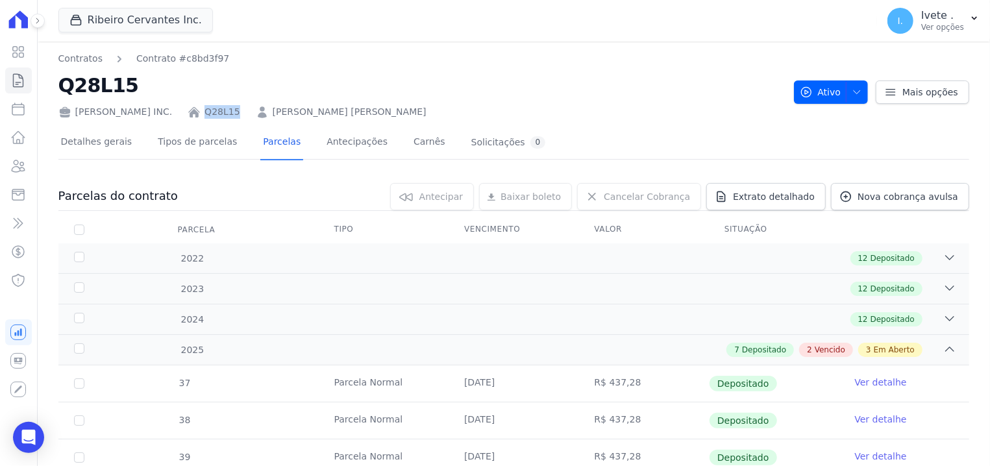
drag, startPoint x: 198, startPoint y: 105, endPoint x: 234, endPoint y: 104, distance: 36.3
click at [234, 104] on div "[PERSON_NAME] INC. Q28L15 [PERSON_NAME] [PERSON_NAME]" at bounding box center [420, 109] width 725 height 19
copy link "Q28L15"
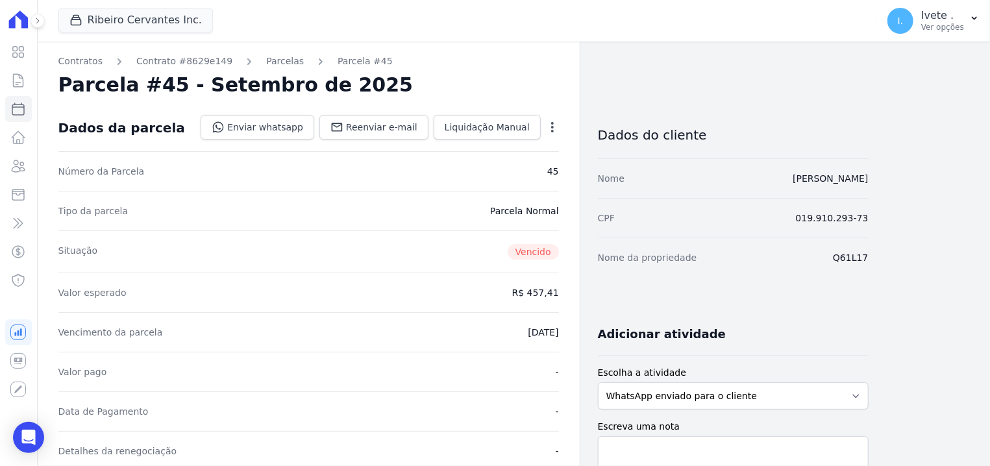
drag, startPoint x: 830, startPoint y: 259, endPoint x: 886, endPoint y: 259, distance: 56.5
click at [886, 259] on div "Contratos Contrato #8629e149 Parcelas Parcela #45 Parcela #45 - Setembro de 202…" at bounding box center [503, 460] width 931 height 837
copy dd "Q61L17"
click at [272, 56] on link "Parcelas" at bounding box center [285, 62] width 38 height 14
drag, startPoint x: 831, startPoint y: 258, endPoint x: 872, endPoint y: 249, distance: 41.9
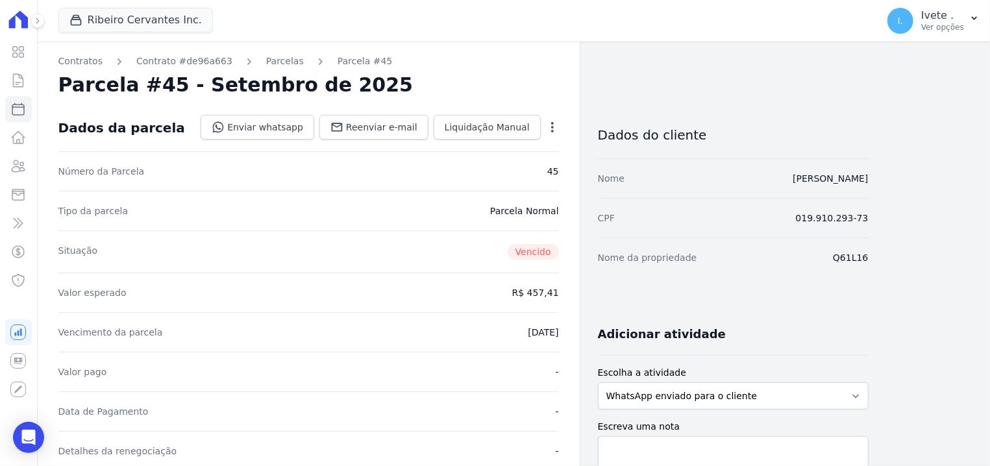
click at [900, 246] on div "Contratos Contrato #de96a663 [GEOGRAPHIC_DATA] Parcela #45 [GEOGRAPHIC_DATA] #4…" at bounding box center [503, 460] width 931 height 837
copy dd "Q61L16"
click at [266, 60] on link "Parcelas" at bounding box center [285, 62] width 38 height 14
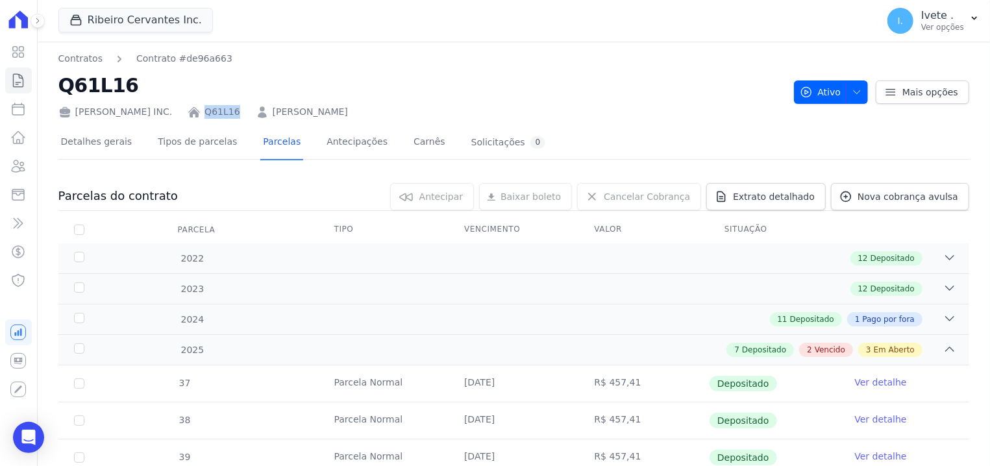
drag, startPoint x: 193, startPoint y: 105, endPoint x: 243, endPoint y: 101, distance: 50.8
click at [243, 102] on div "Ribeiro Cervantes INC. Q61L16 Velton Castro Rodrigues" at bounding box center [420, 109] width 725 height 19
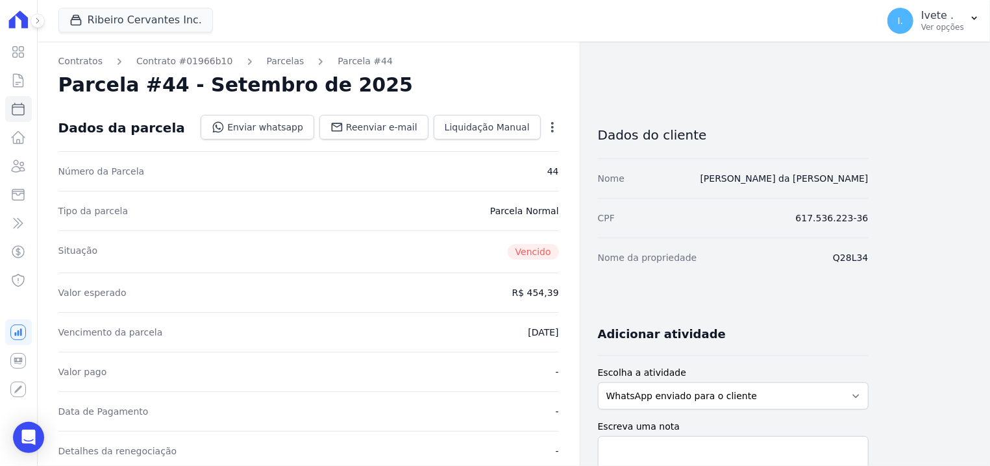
drag, startPoint x: 831, startPoint y: 256, endPoint x: 886, endPoint y: 258, distance: 54.6
click at [886, 258] on div "Contratos Contrato #01966b10 [GEOGRAPHIC_DATA] Parcela #44 [GEOGRAPHIC_DATA] #4…" at bounding box center [503, 460] width 931 height 837
copy dd "Q28L34"
click at [267, 62] on link "Parcelas" at bounding box center [286, 62] width 38 height 14
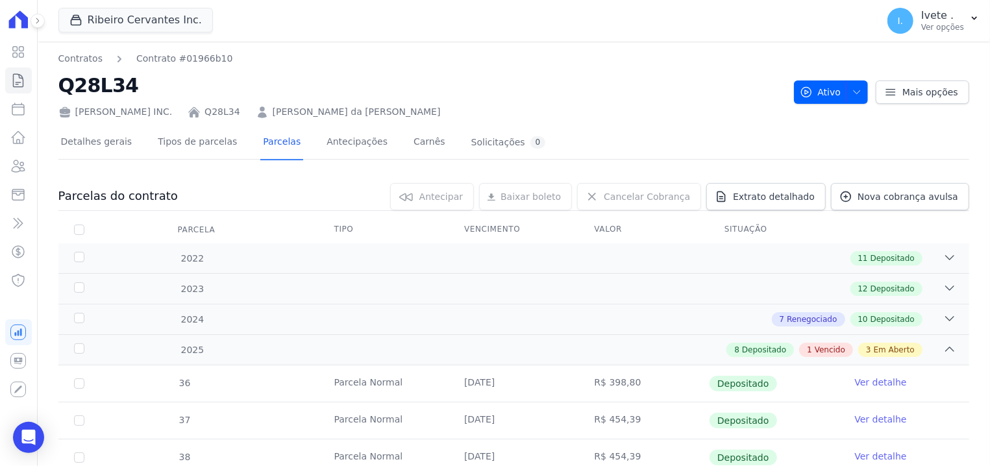
drag, startPoint x: 195, startPoint y: 106, endPoint x: 247, endPoint y: 110, distance: 52.1
click at [247, 110] on div "Ribeiro Cervantes INC. Q28L34 Elma Pereira da Silva Lustosa" at bounding box center [420, 109] width 725 height 19
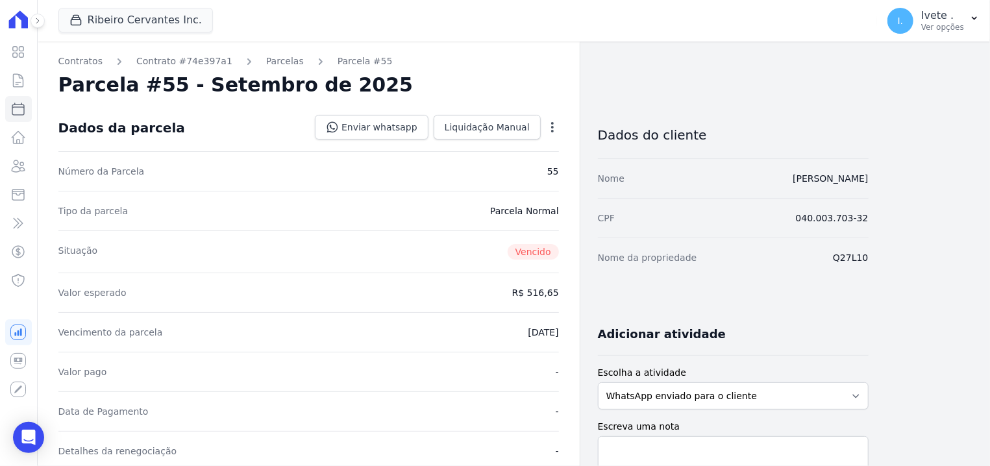
drag, startPoint x: 837, startPoint y: 250, endPoint x: 901, endPoint y: 254, distance: 63.7
copy dd "Q27L10"
click at [266, 60] on link "Parcelas" at bounding box center [285, 62] width 38 height 14
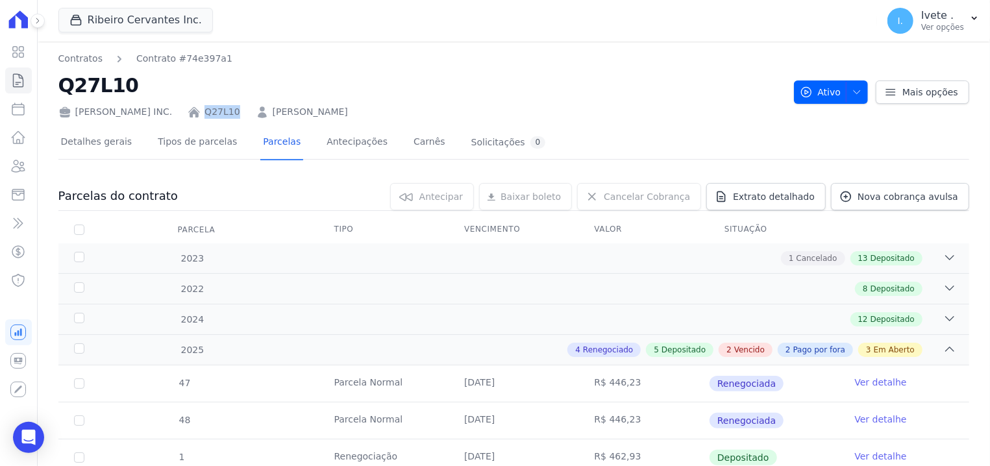
drag, startPoint x: 199, startPoint y: 107, endPoint x: 239, endPoint y: 111, distance: 41.1
click at [239, 111] on div "[PERSON_NAME] INC. Q27L10 [PERSON_NAME]" at bounding box center [420, 109] width 725 height 19
copy div "Q27L10"
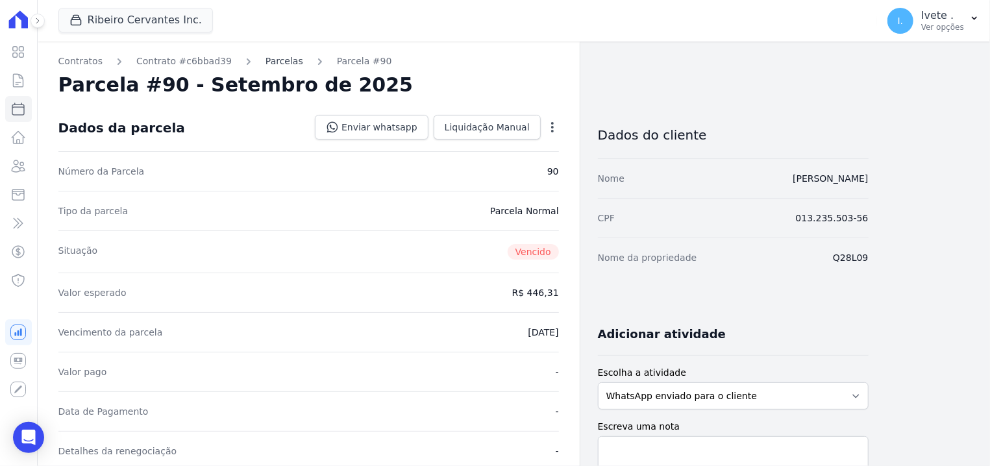
click at [265, 57] on link "Parcelas" at bounding box center [284, 62] width 38 height 14
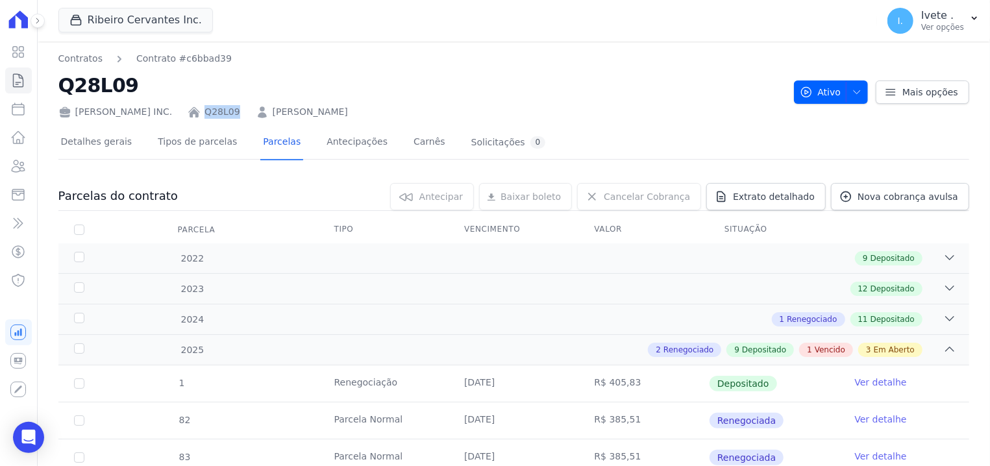
drag, startPoint x: 198, startPoint y: 104, endPoint x: 234, endPoint y: 108, distance: 36.5
click at [234, 108] on div "Ribeiro Cervantes INC. Q28L09 Jadison dos Santos Silva" at bounding box center [420, 109] width 725 height 19
copy link "Q28L09"
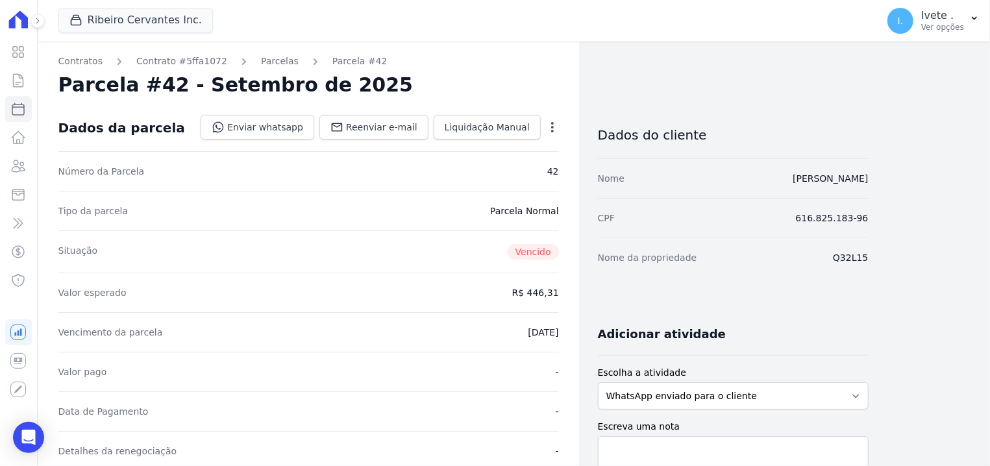
click at [241, 58] on div "Parcelas" at bounding box center [267, 62] width 61 height 14
click at [269, 56] on link "Parcelas" at bounding box center [280, 62] width 38 height 14
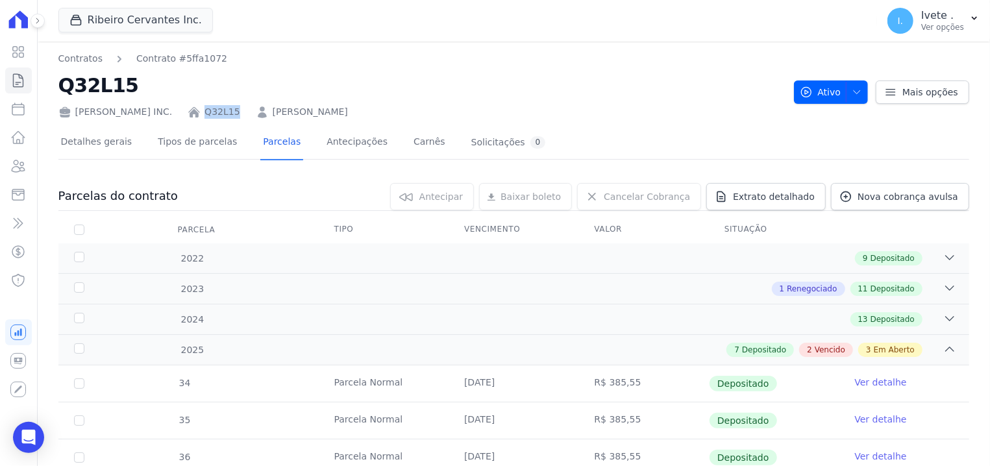
drag, startPoint x: 199, startPoint y: 105, endPoint x: 239, endPoint y: 105, distance: 40.2
click at [239, 105] on div "Ribeiro Cervantes INC. Q32L15 Domingos Oliveira Feitosa" at bounding box center [420, 109] width 725 height 19
copy div "Q32L15"
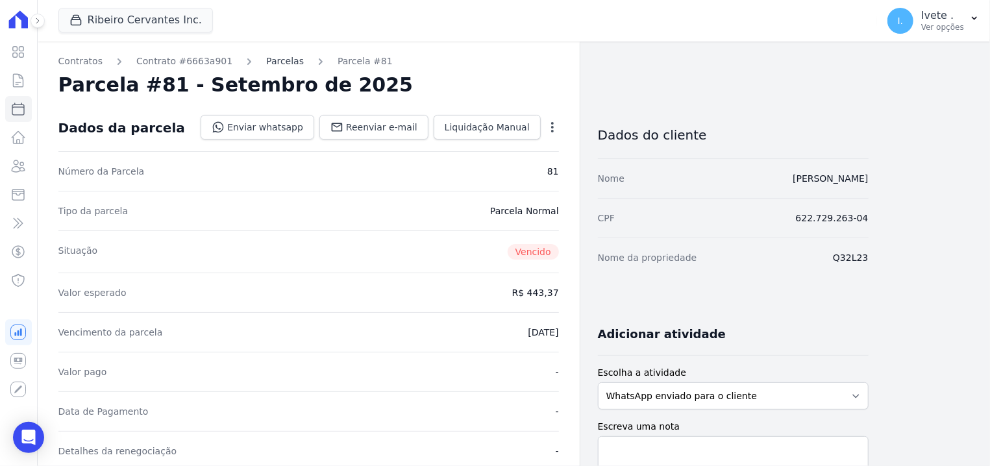
click at [267, 58] on link "Parcelas" at bounding box center [285, 62] width 38 height 14
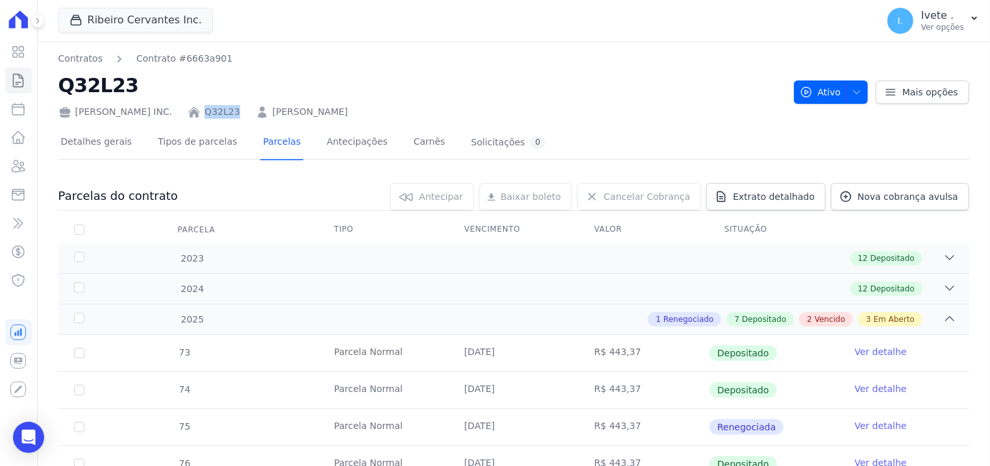
drag, startPoint x: 192, startPoint y: 109, endPoint x: 243, endPoint y: 100, distance: 52.1
click at [242, 103] on div "[PERSON_NAME] INC. Q32L23 [PERSON_NAME]" at bounding box center [420, 109] width 725 height 19
copy div "Q32L23"
